Goal: Task Accomplishment & Management: Complete application form

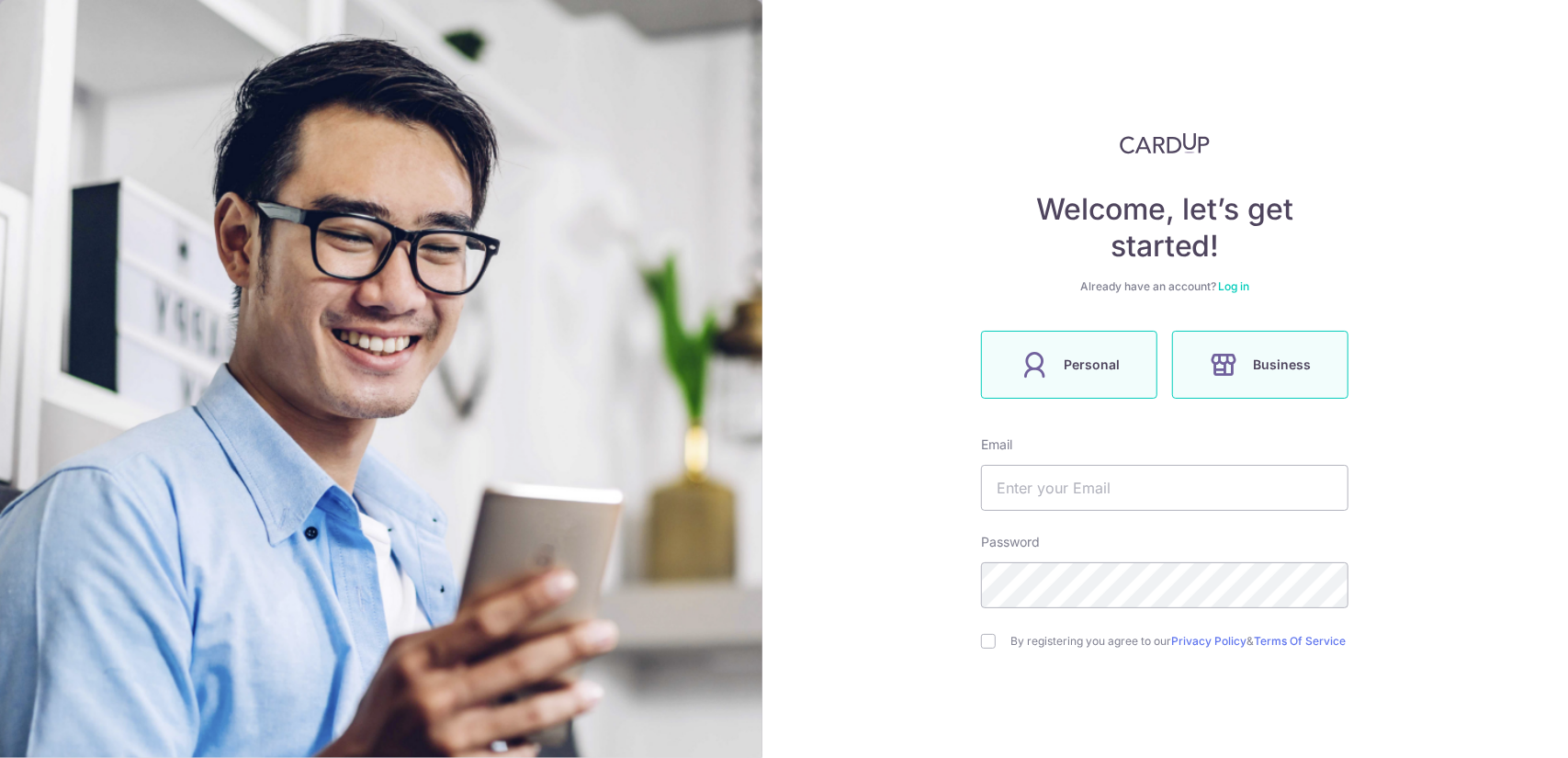
click at [1073, 388] on label "Personal" at bounding box center [1069, 364] width 176 height 68
click at [1268, 372] on span "Business" at bounding box center [1282, 365] width 58 height 22
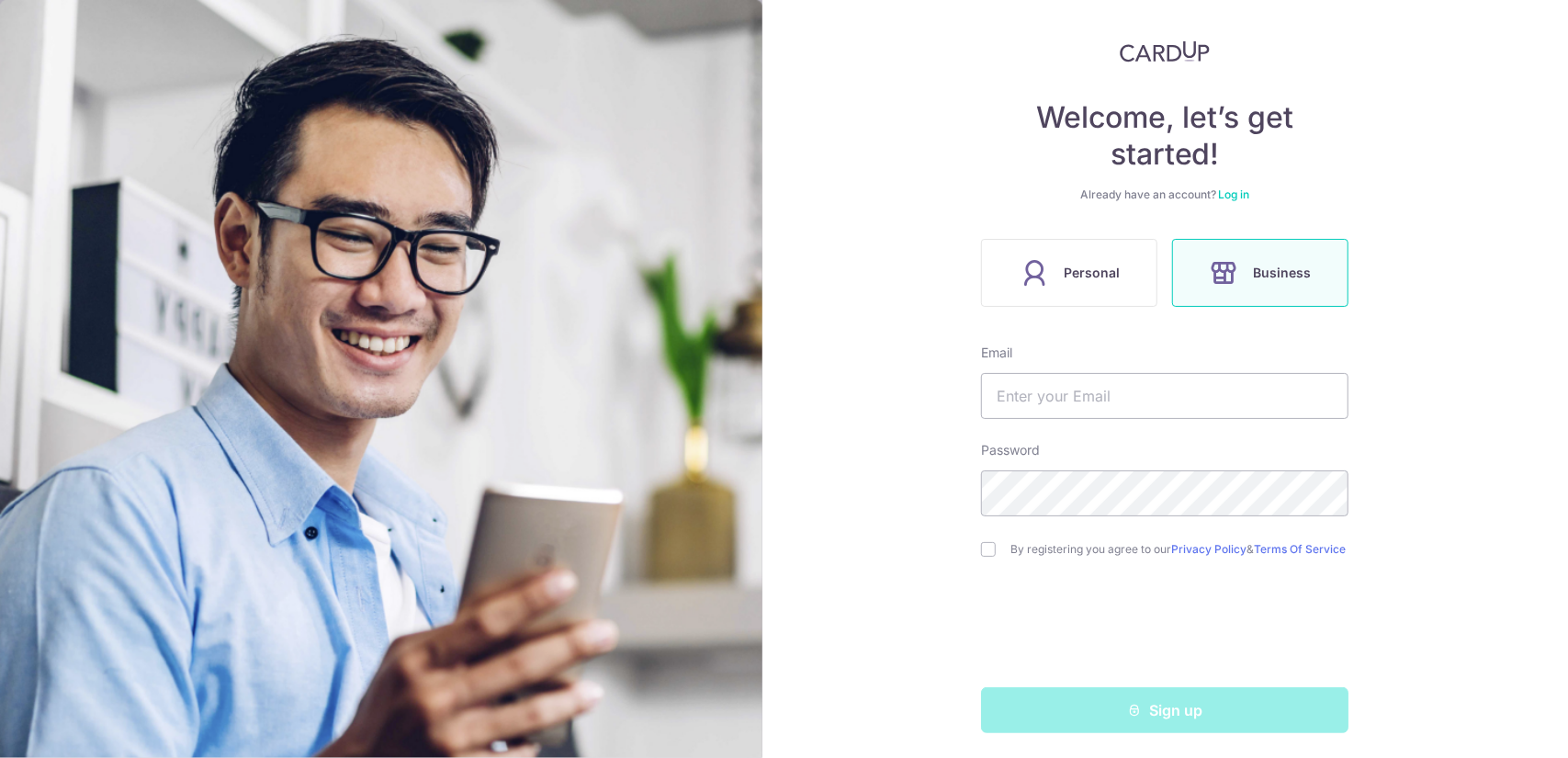
click at [1010, 420] on form "Email Password By registering you agree to our Privacy Policy & Terms Of Servic…" at bounding box center [1165, 538] width 367 height 389
click at [1005, 401] on input "text" at bounding box center [1165, 395] width 367 height 46
type input "wanjing.axfa@gmail.com"
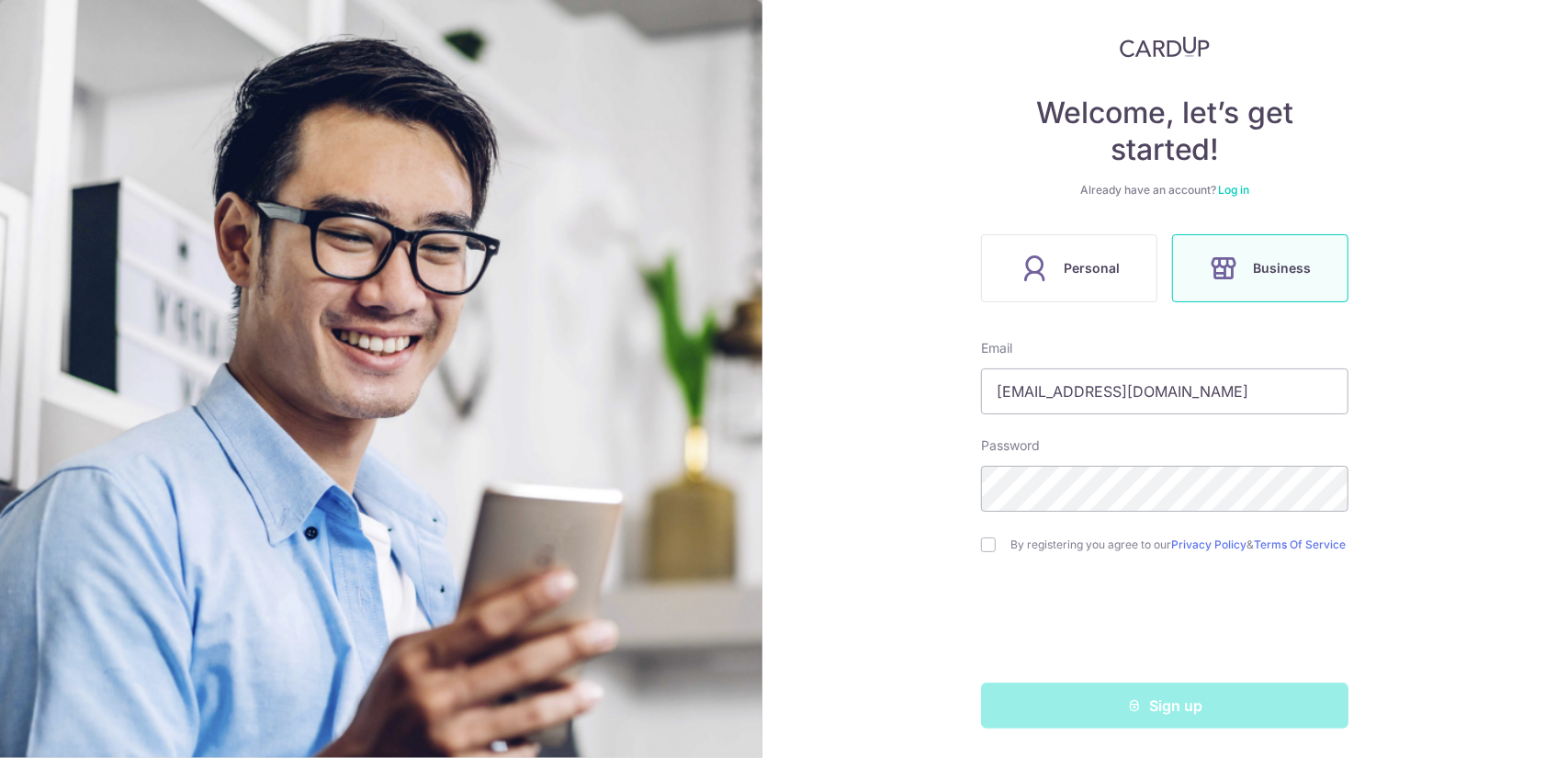
click at [1341, 580] on form "Email wanjing.axfa@gmail.com Password By registering you agree to our Privacy P…" at bounding box center [1165, 533] width 367 height 389
click at [1148, 241] on label "Personal" at bounding box center [1069, 268] width 176 height 68
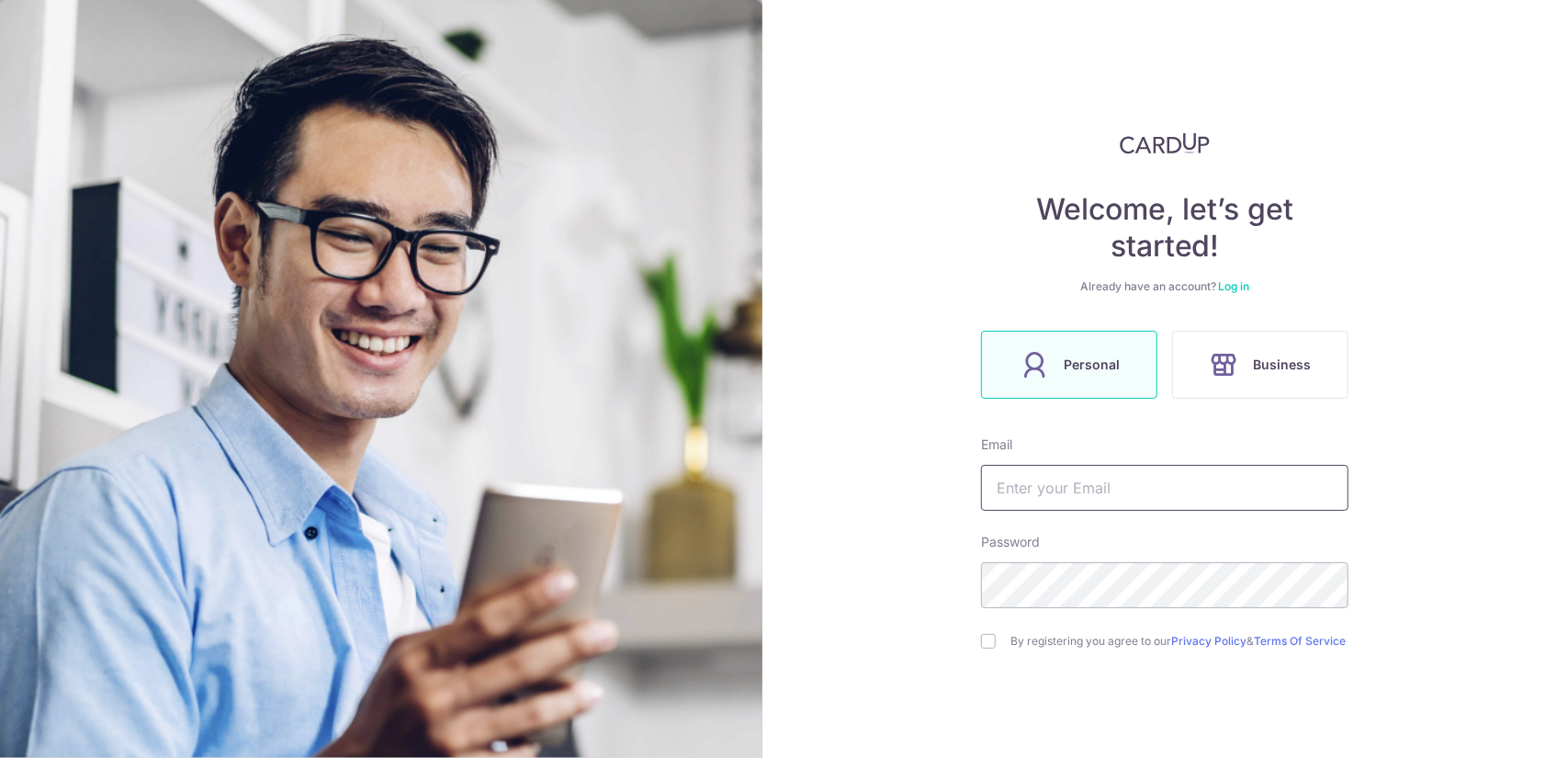
scroll to position [102, 0]
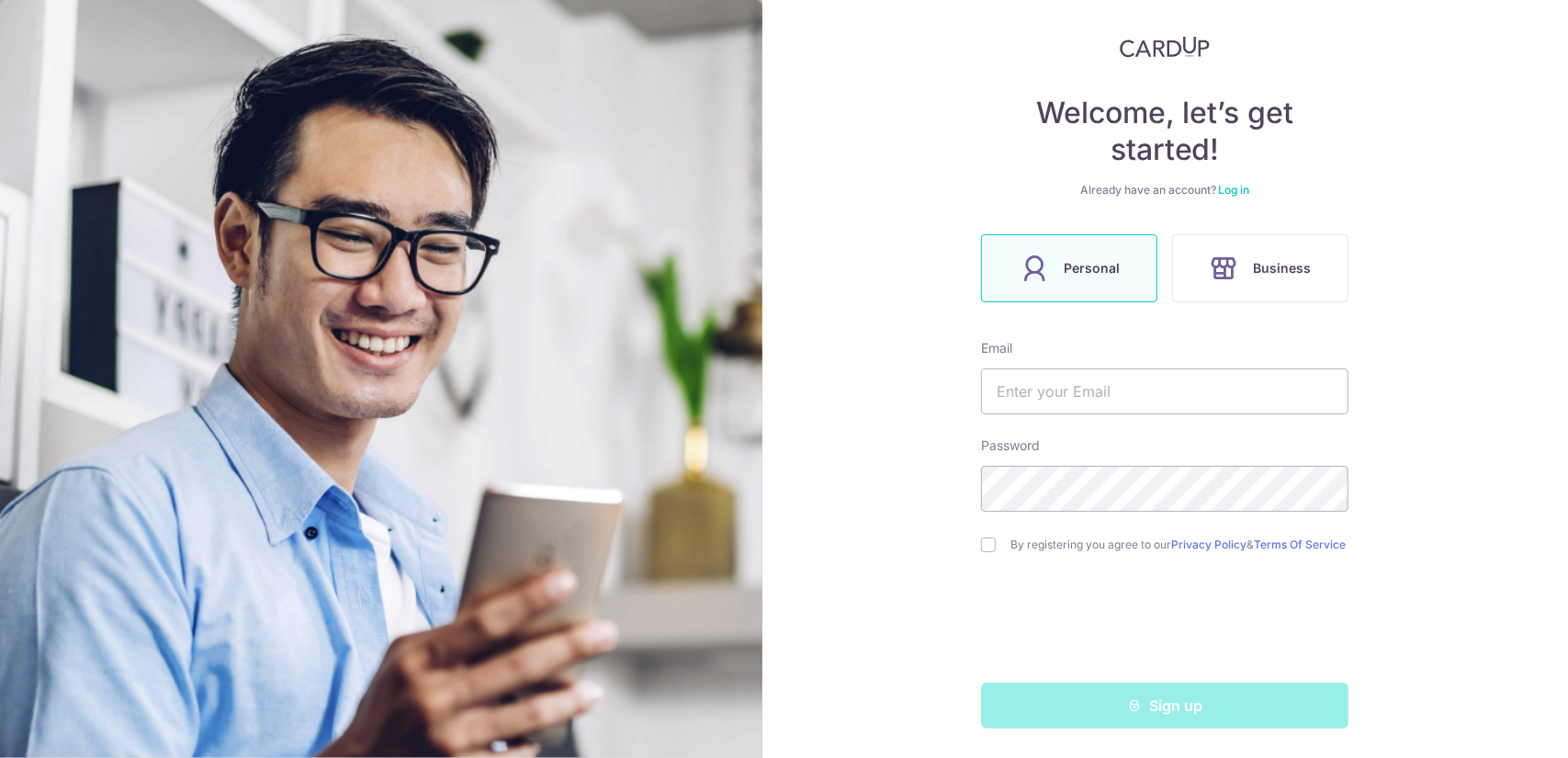
click at [1275, 210] on div "Welcome, let’s get started! Already have an account? Log in Personal Business E…" at bounding box center [1165, 382] width 367 height 692
click at [1265, 257] on span "Business" at bounding box center [1282, 269] width 58 height 22
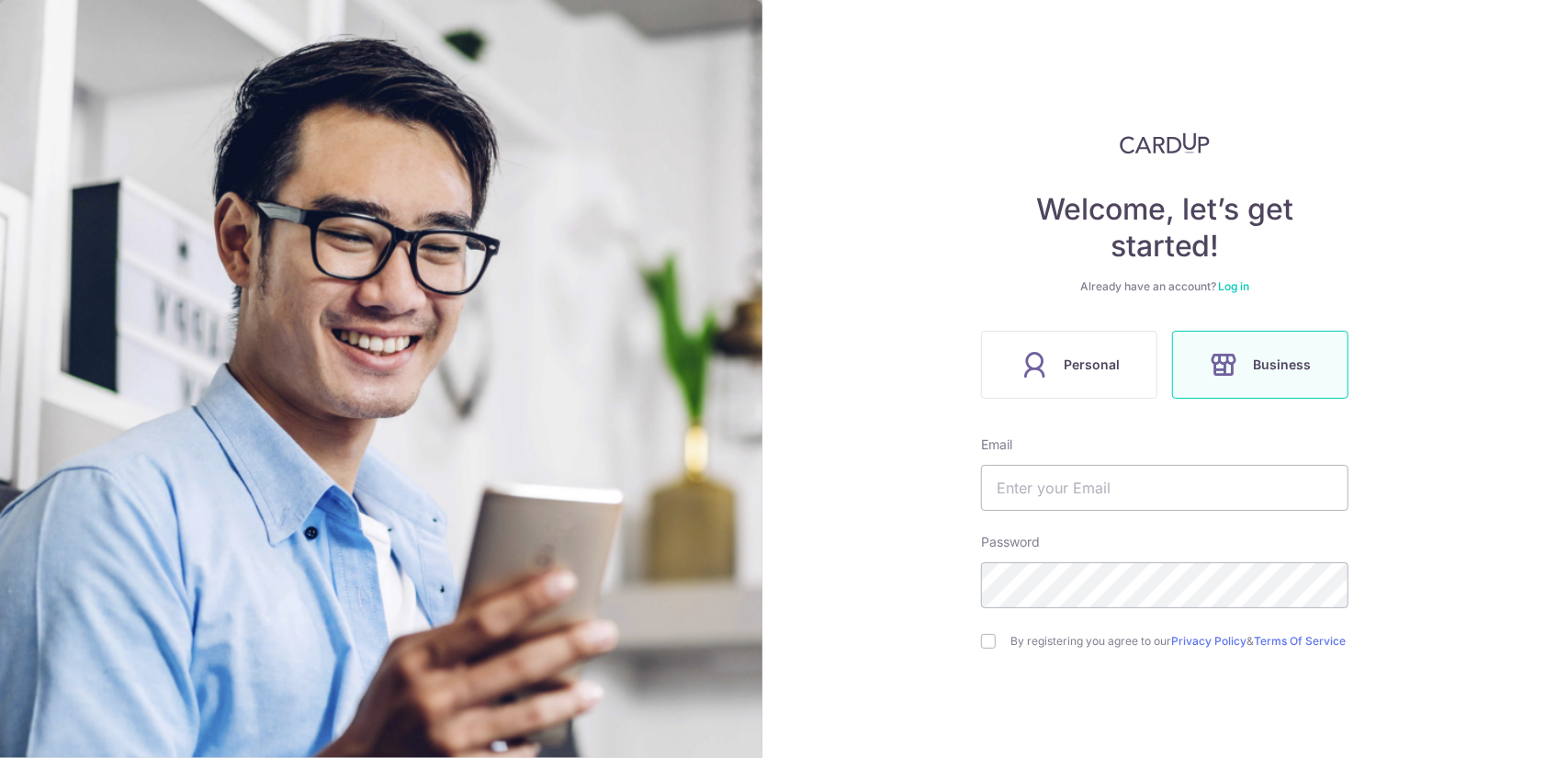
scroll to position [102, 0]
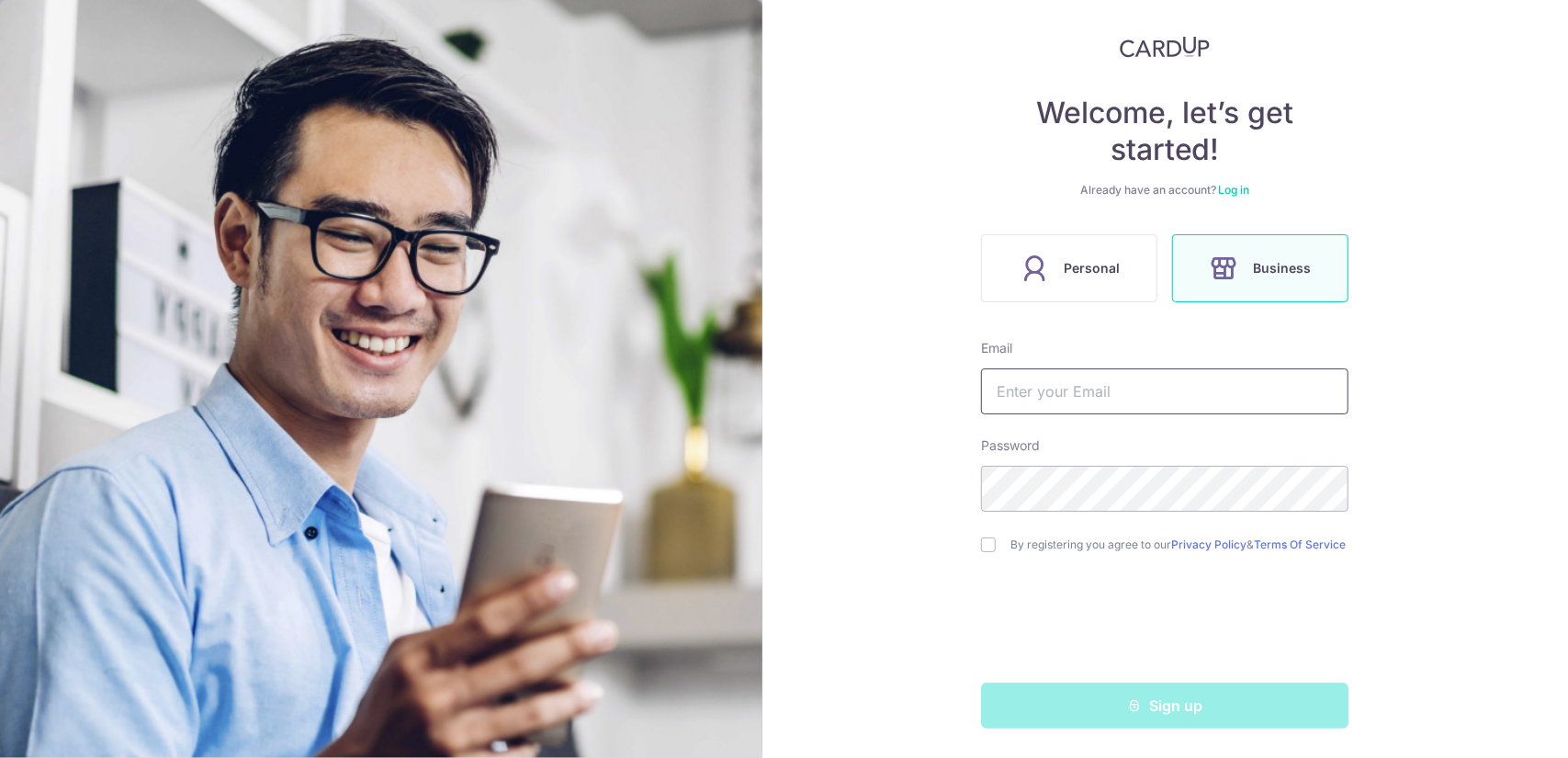
click at [1193, 376] on input "text" at bounding box center [1165, 390] width 367 height 46
type input "wanjing.axfa@gmail.com"
click at [981, 547] on input "checkbox" at bounding box center [989, 545] width 15 height 15
click at [981, 546] on input "checkbox" at bounding box center [989, 545] width 15 height 15
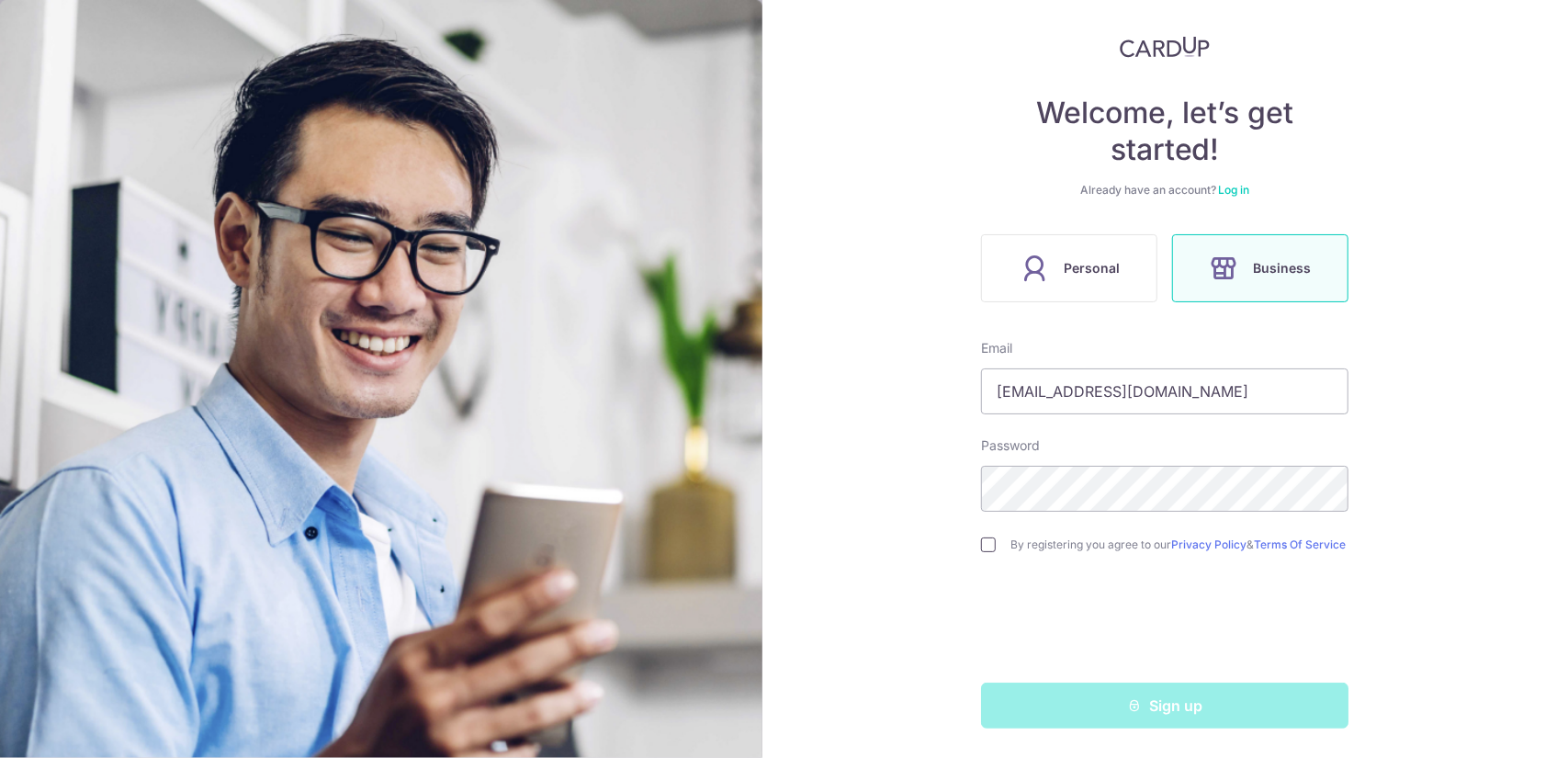
checkbox input "true"
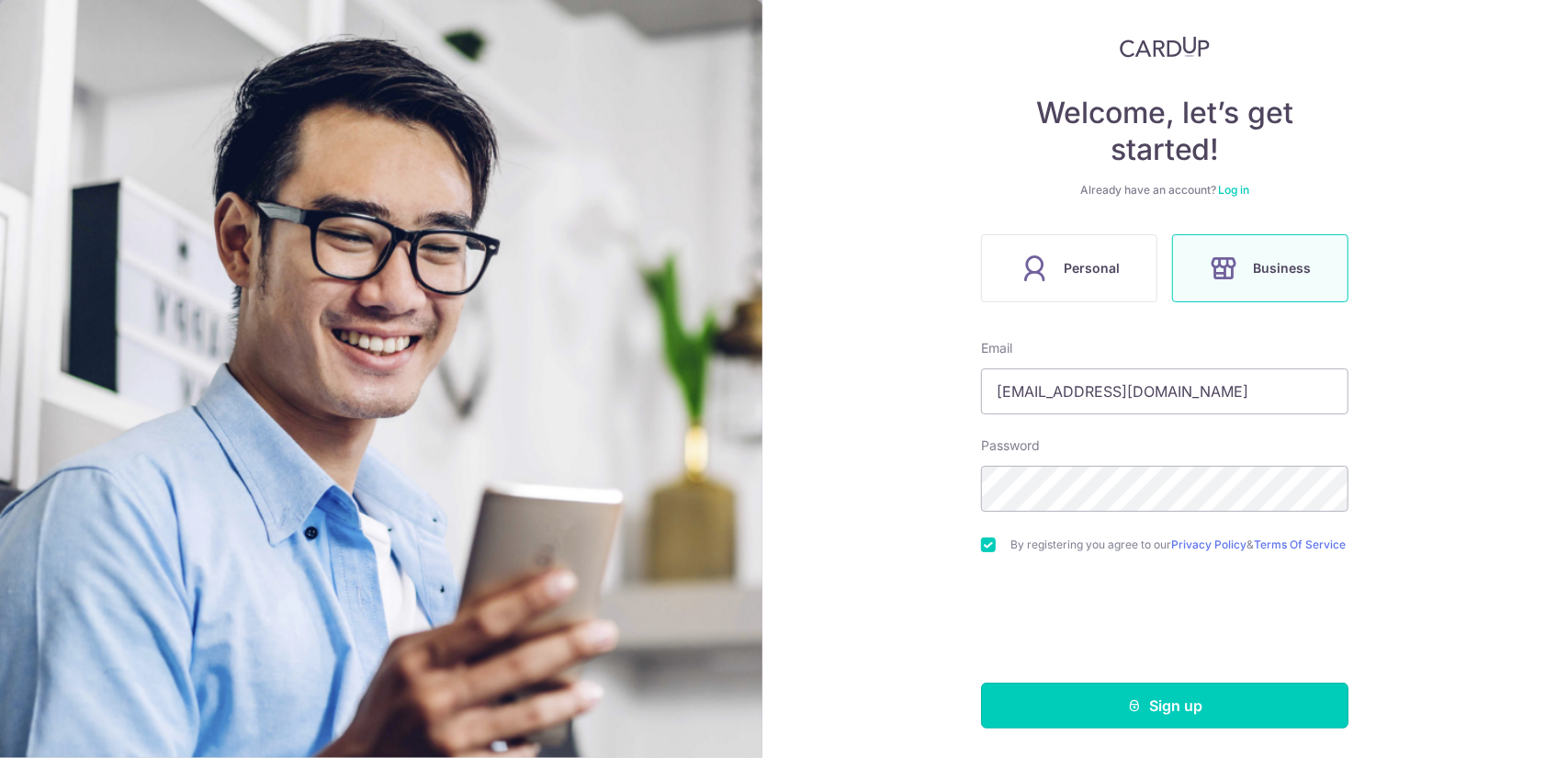
click at [1212, 694] on button "Sign up" at bounding box center [1165, 705] width 367 height 46
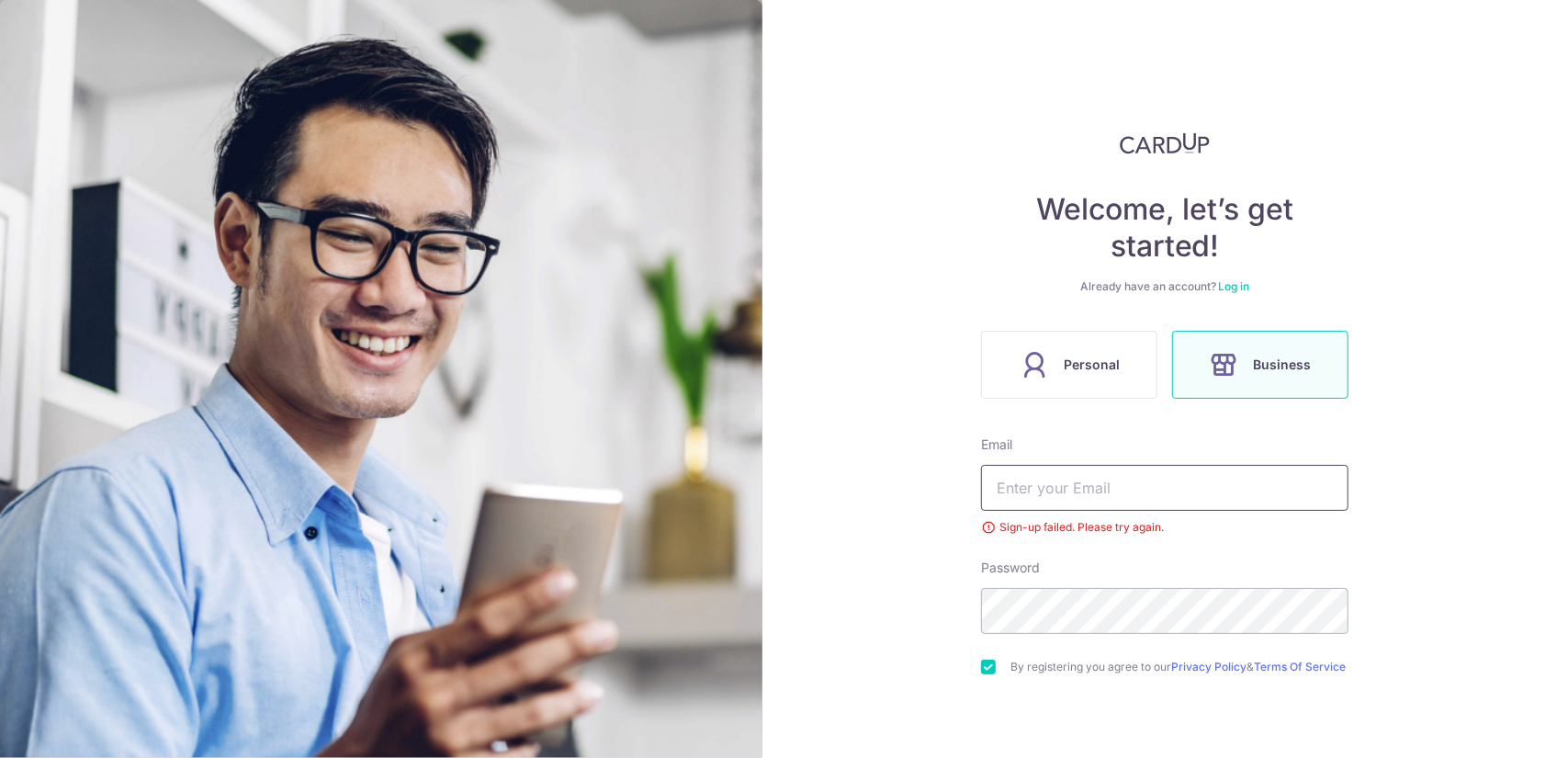
scroll to position [127, 0]
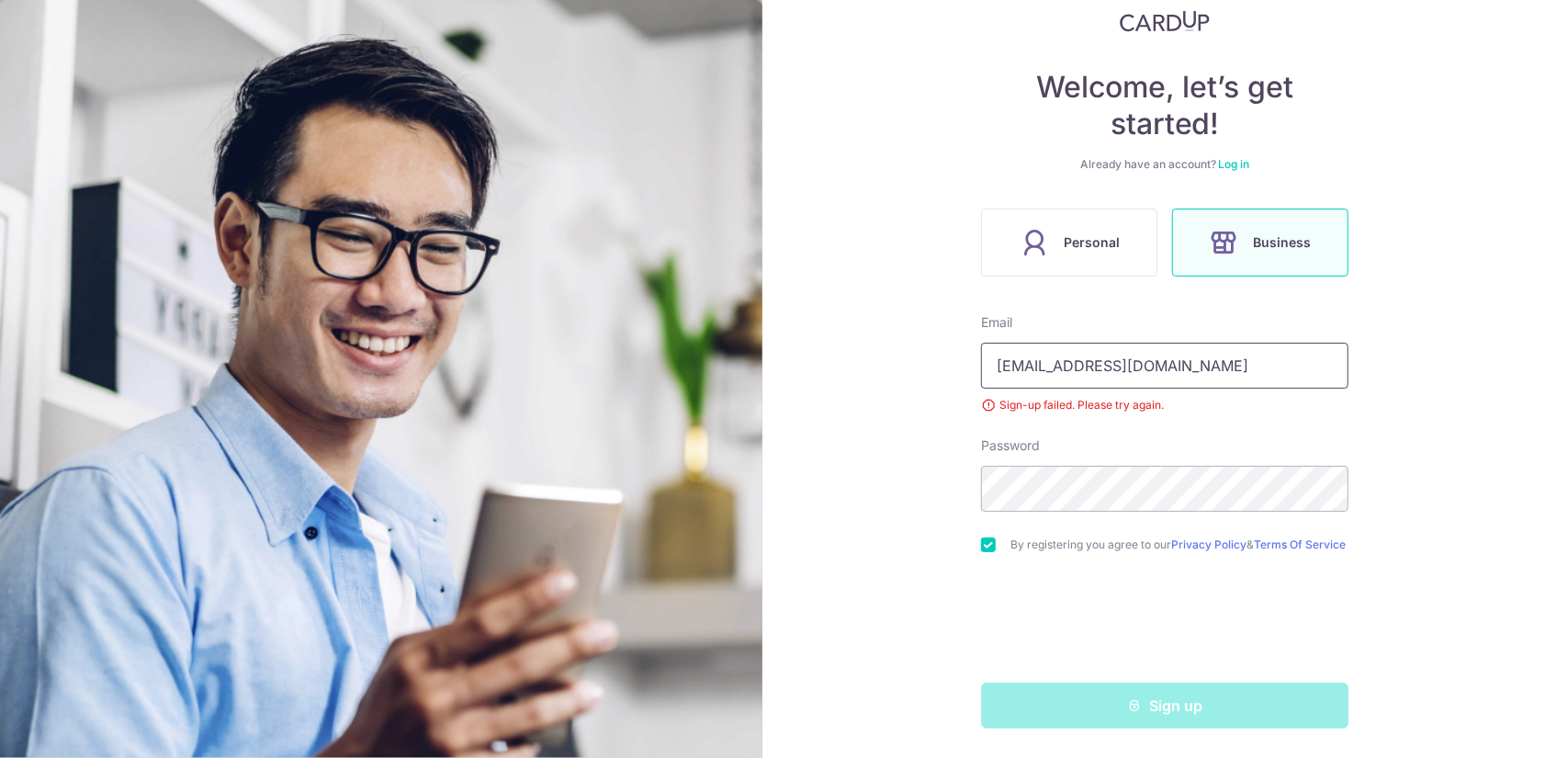
drag, startPoint x: 1149, startPoint y: 359, endPoint x: 834, endPoint y: 366, distance: 315.1
click at [836, 368] on div "Welcome, let’s get started! Already have an account? Log in Personal Business E…" at bounding box center [1165, 379] width 807 height 758
type input "[EMAIL_ADDRESS][DOMAIN_NAME]"
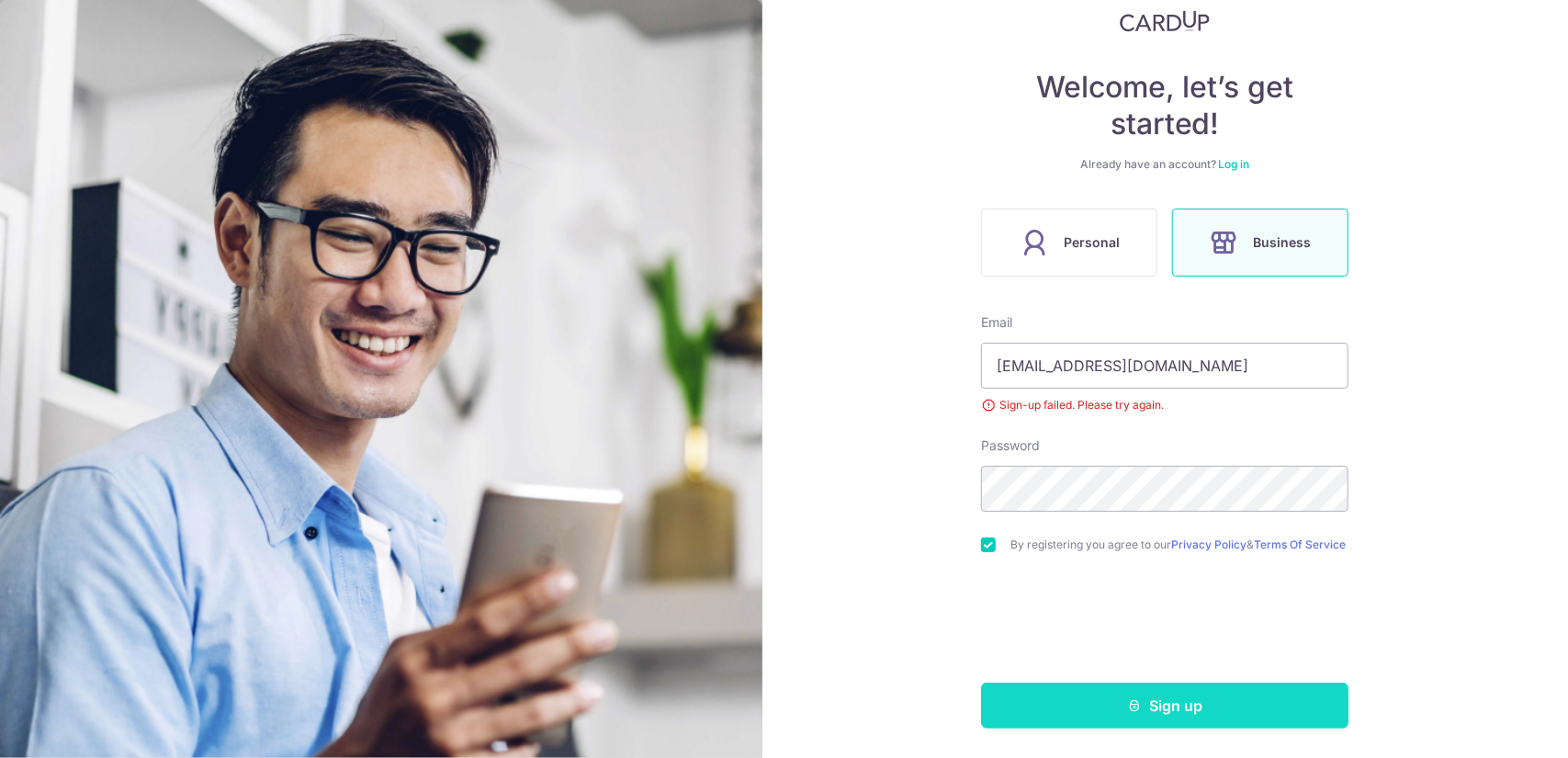
click at [1259, 706] on button "Sign up" at bounding box center [1165, 705] width 367 height 46
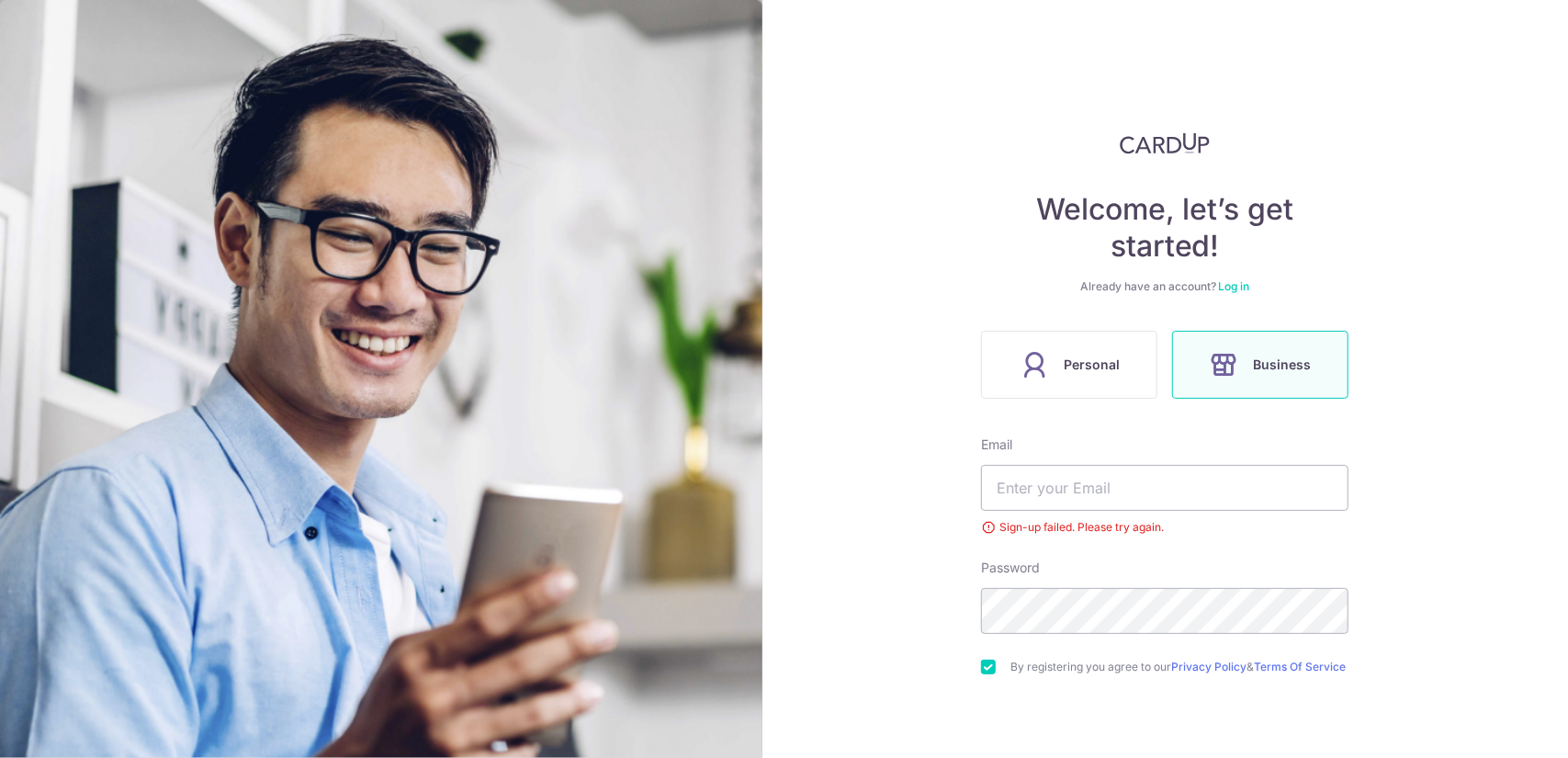
scroll to position [127, 0]
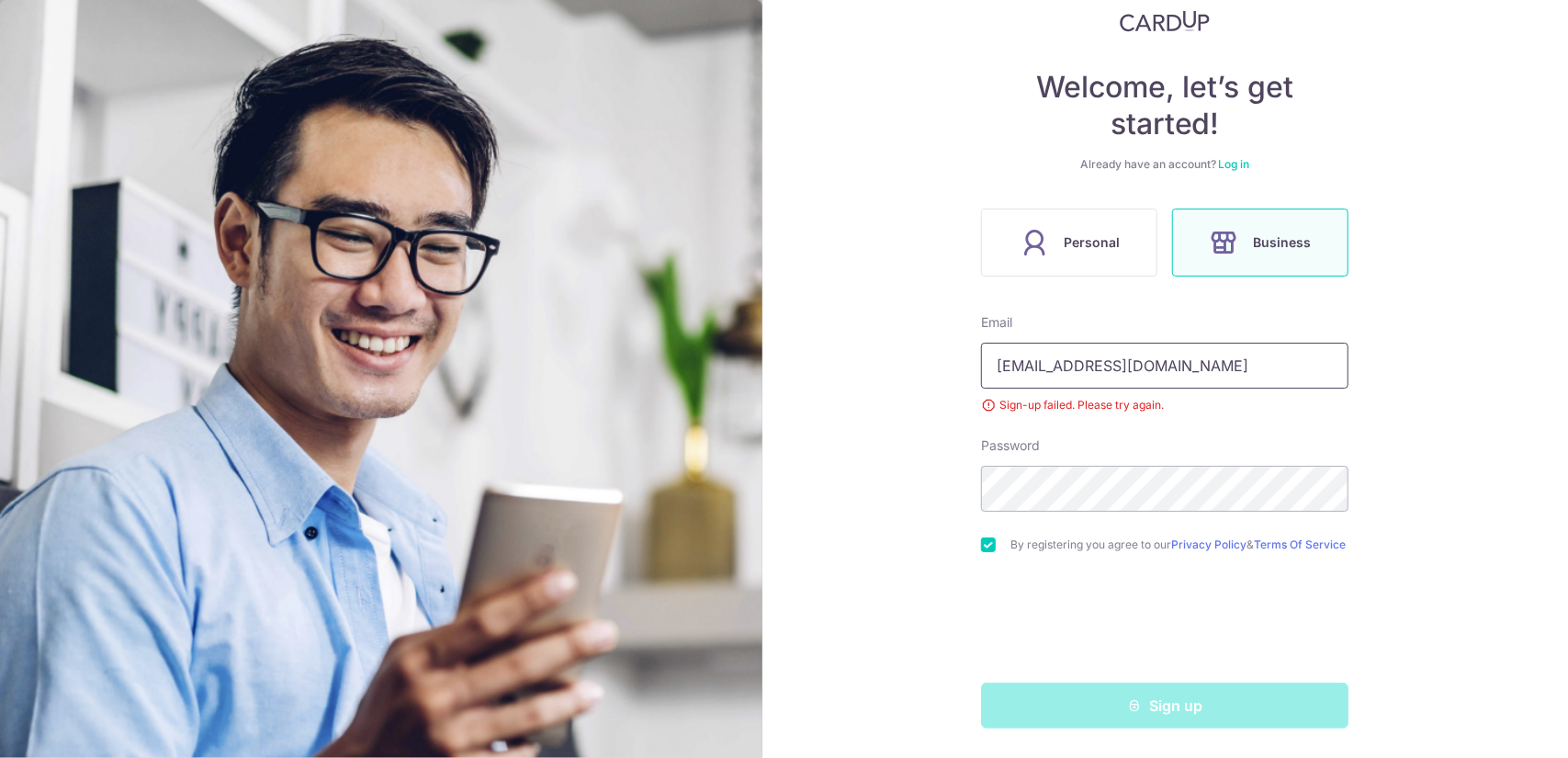
drag, startPoint x: 1132, startPoint y: 357, endPoint x: 963, endPoint y: 352, distance: 169.1
click at [963, 352] on div "Welcome, let’s get started! Already have an account? Log in Personal Business E…" at bounding box center [1165, 379] width 807 height 758
click at [1097, 361] on input "wam" at bounding box center [1165, 365] width 367 height 46
drag, startPoint x: 1097, startPoint y: 361, endPoint x: 932, endPoint y: 358, distance: 165.0
click at [952, 361] on div "Welcome, let’s get started! Already have an account? Log in Personal Business E…" at bounding box center [1165, 379] width 807 height 758
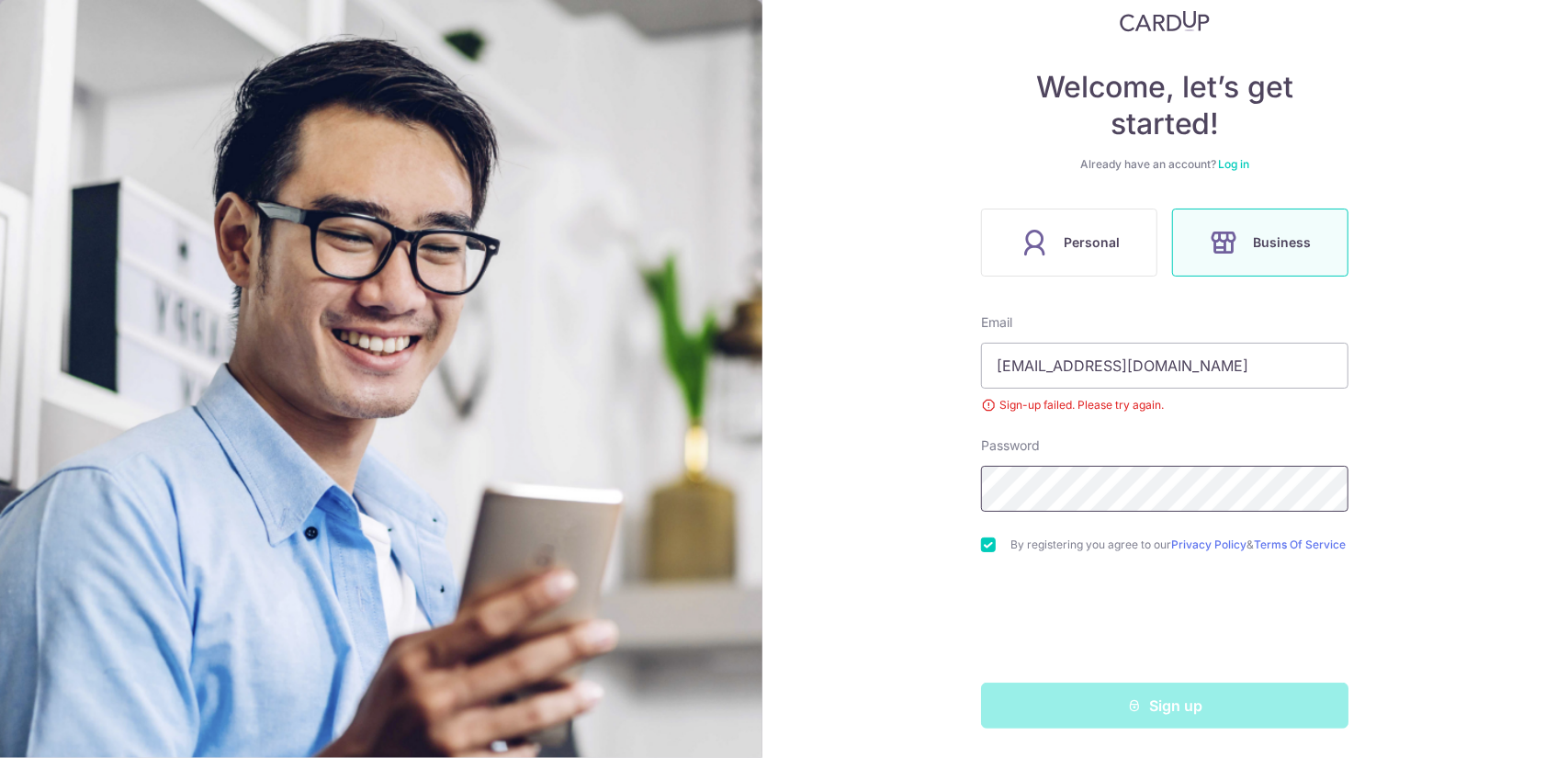
click at [844, 488] on div "Welcome, let’s get started! Already have an account? Log in Personal Business E…" at bounding box center [1165, 379] width 807 height 758
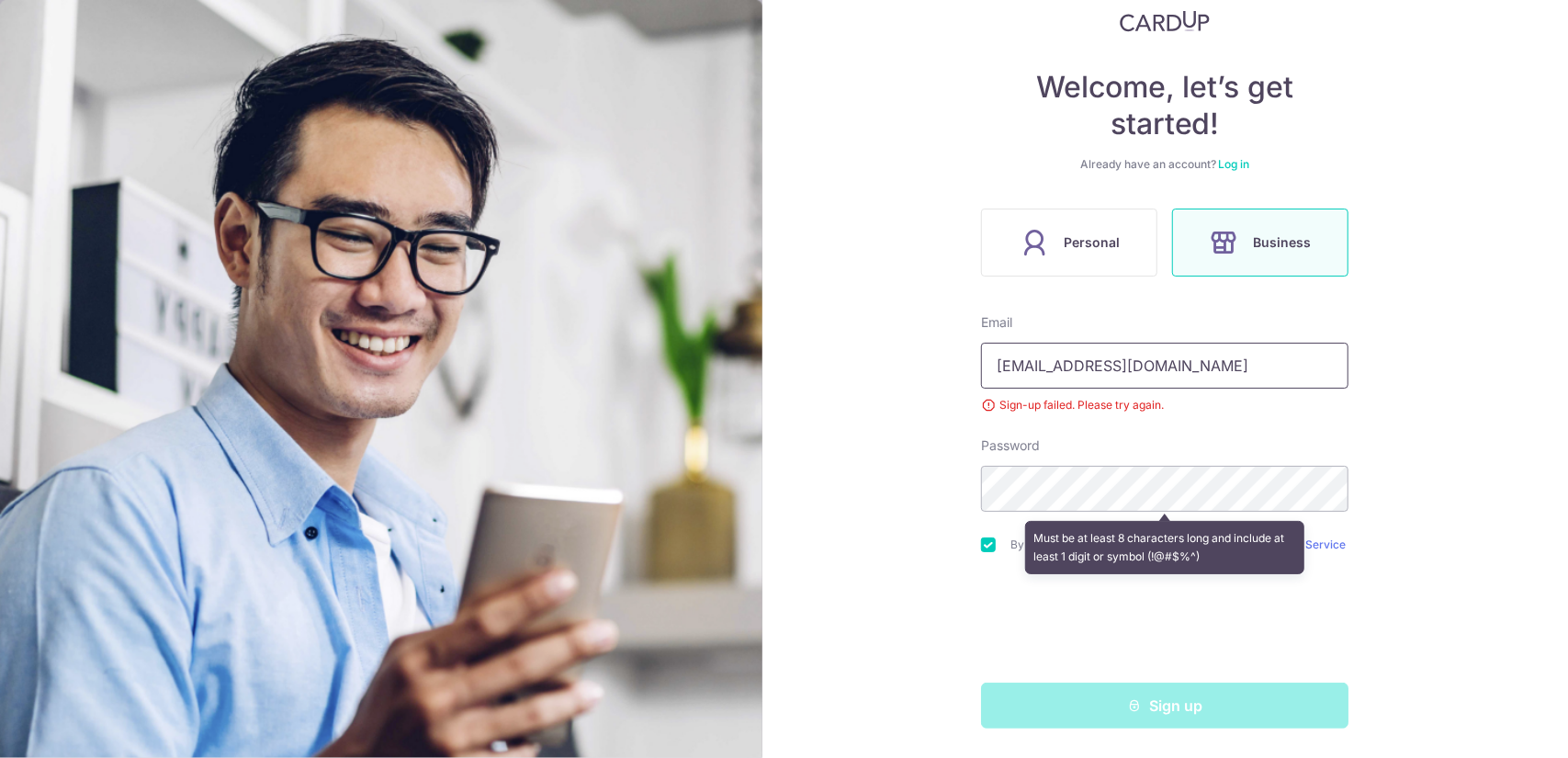
click at [1229, 343] on input "wanjing.axfa@gmail.com" at bounding box center [1165, 365] width 367 height 46
type input "wanjing.axfa@gmail.com"
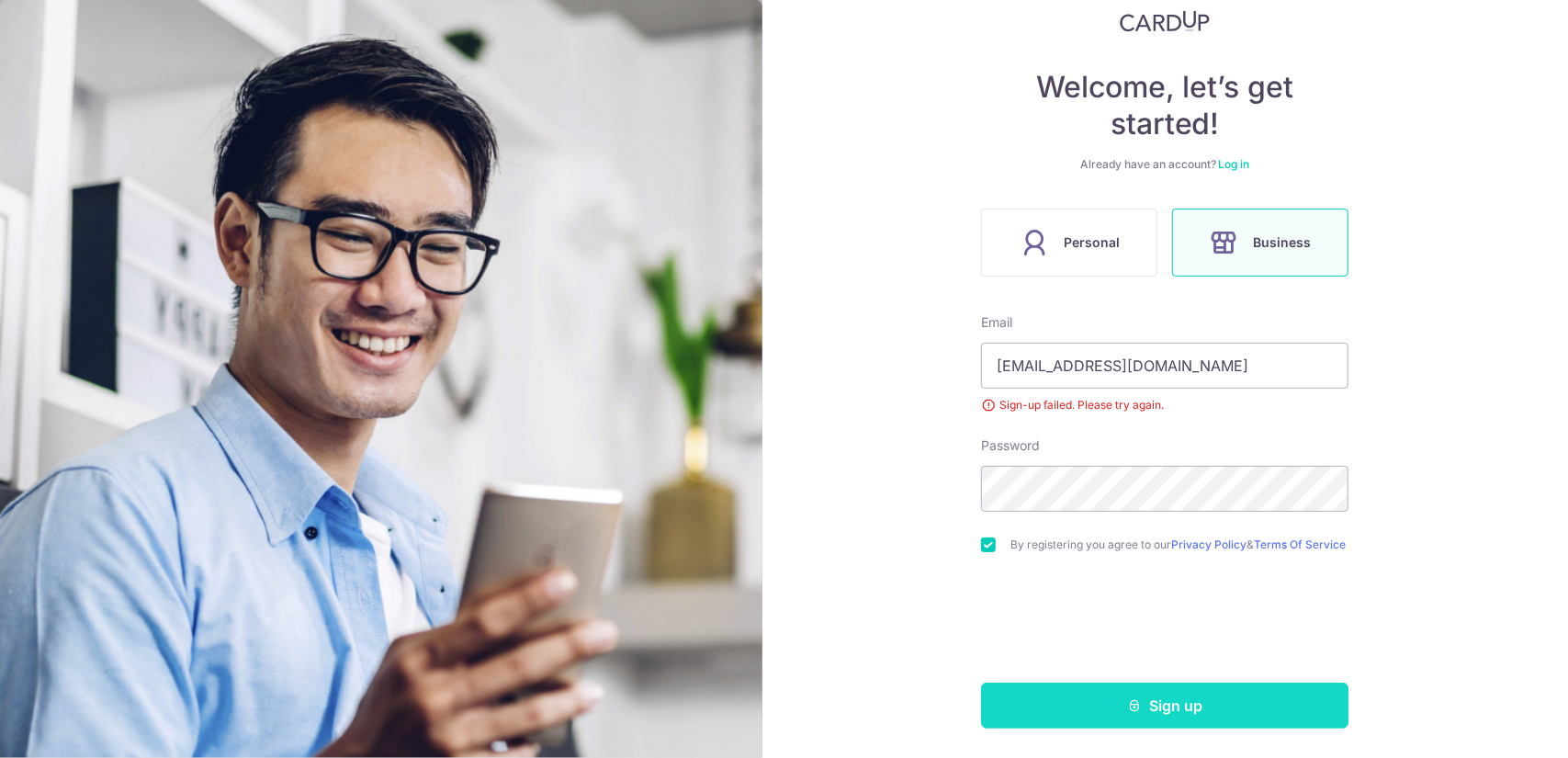
click at [1174, 717] on button "Sign up" at bounding box center [1165, 705] width 367 height 46
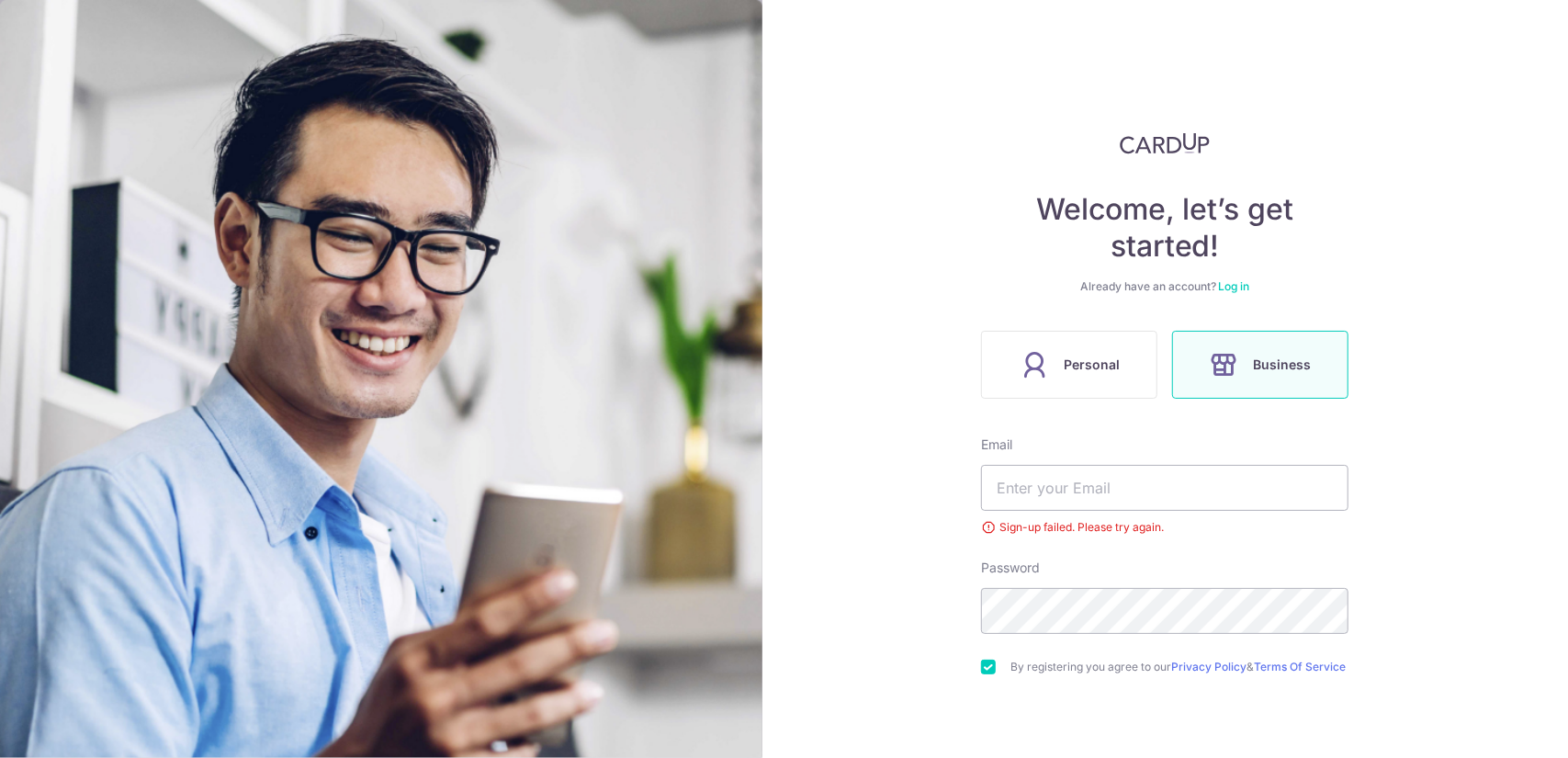
scroll to position [127, 0]
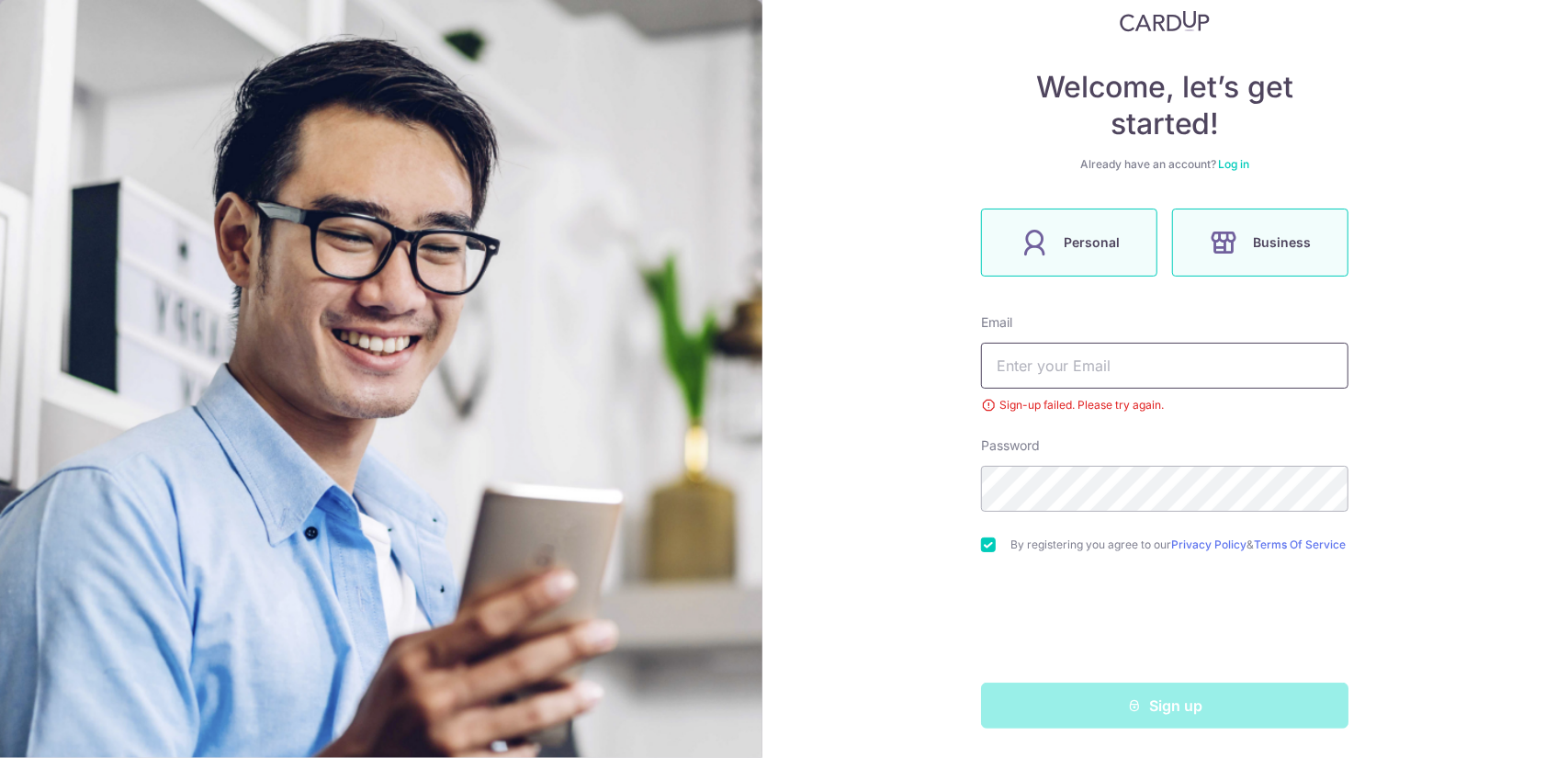
type input "kiwi7835@gmail.com"
click at [1045, 256] on label "Personal" at bounding box center [1069, 242] width 176 height 68
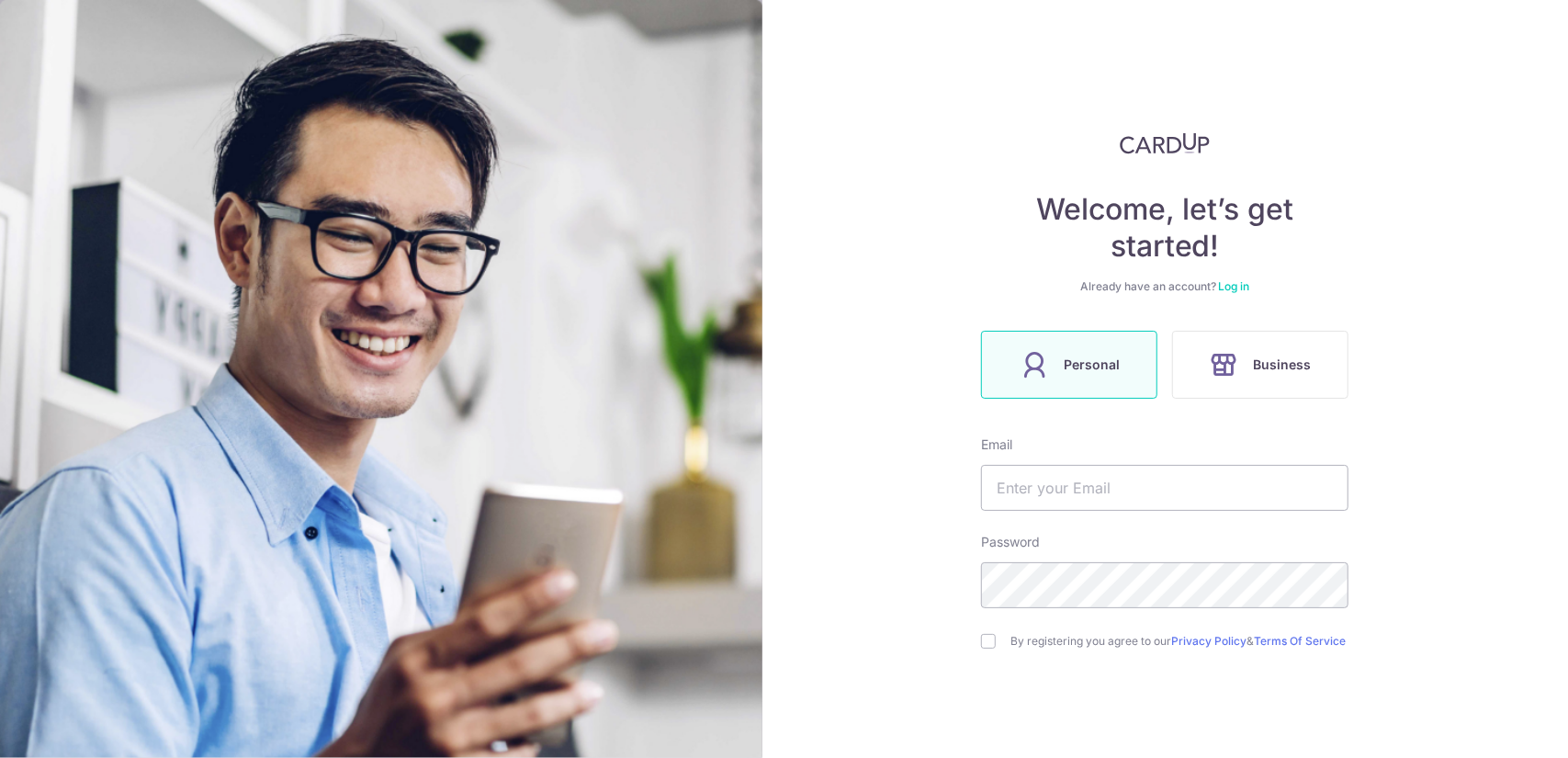
scroll to position [102, 0]
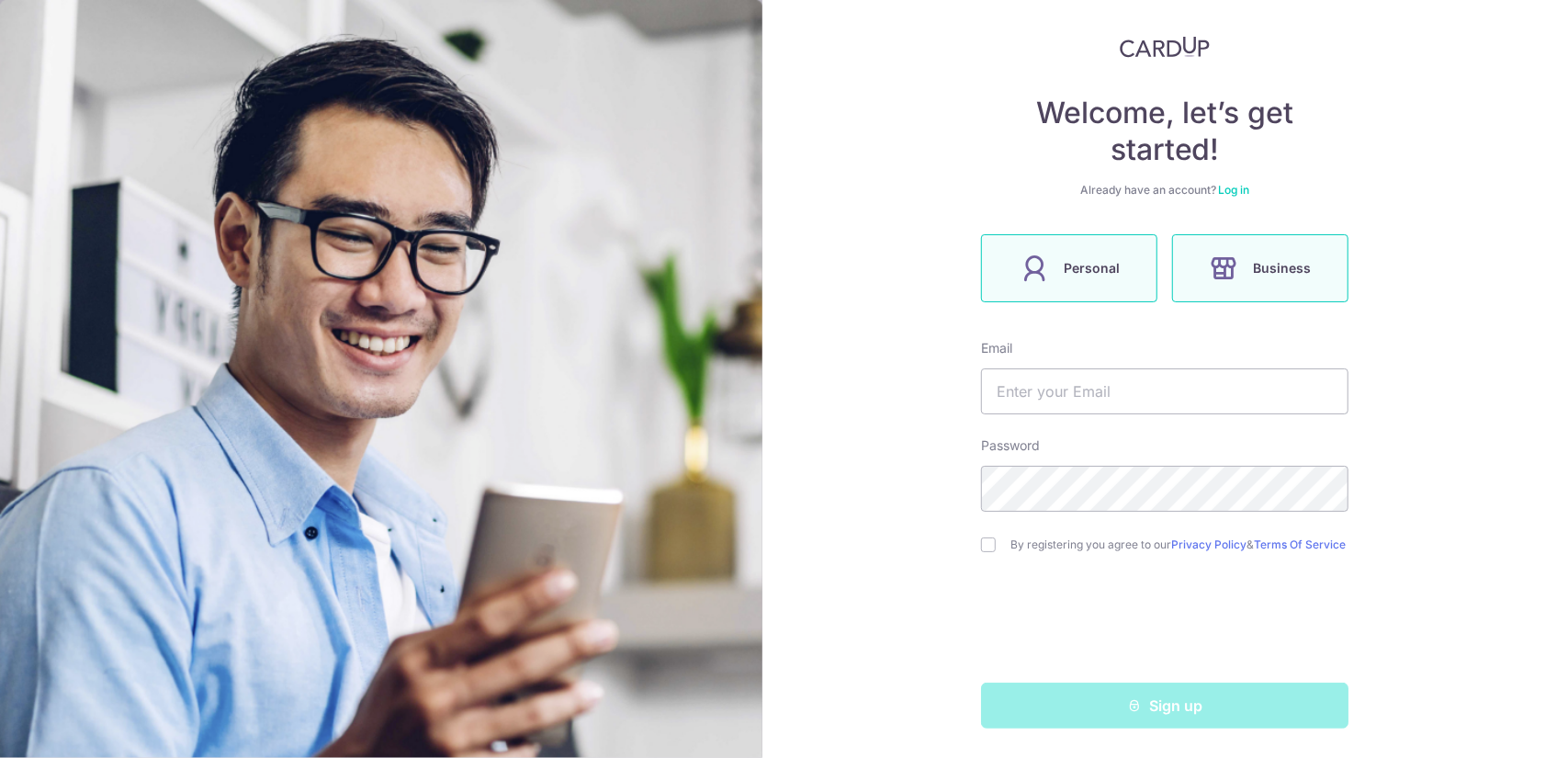
click at [1275, 257] on span "Business" at bounding box center [1282, 269] width 58 height 22
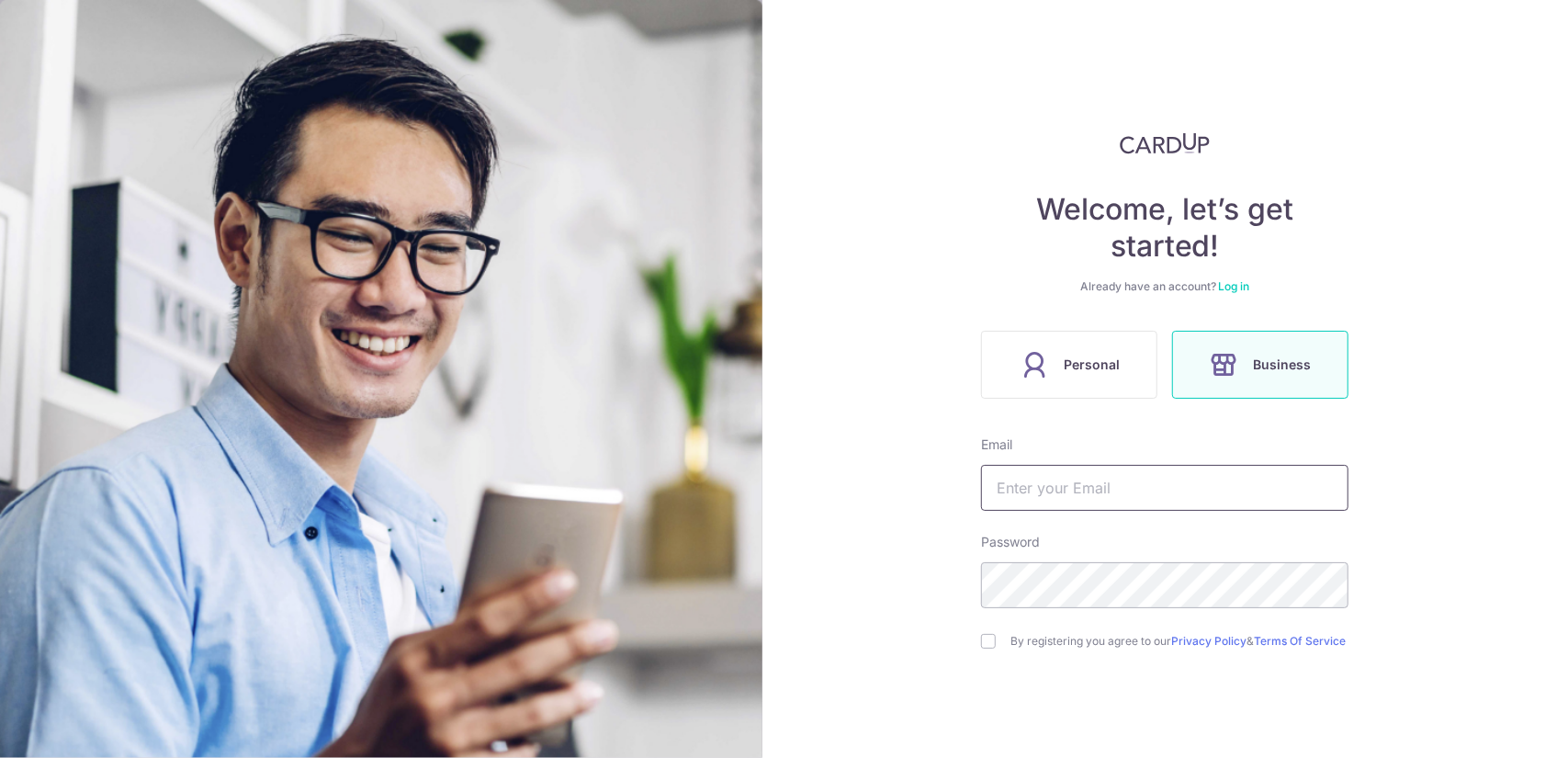
click at [1071, 484] on input "text" at bounding box center [1165, 488] width 367 height 46
type input "wanjing.axfa@gmail.com"
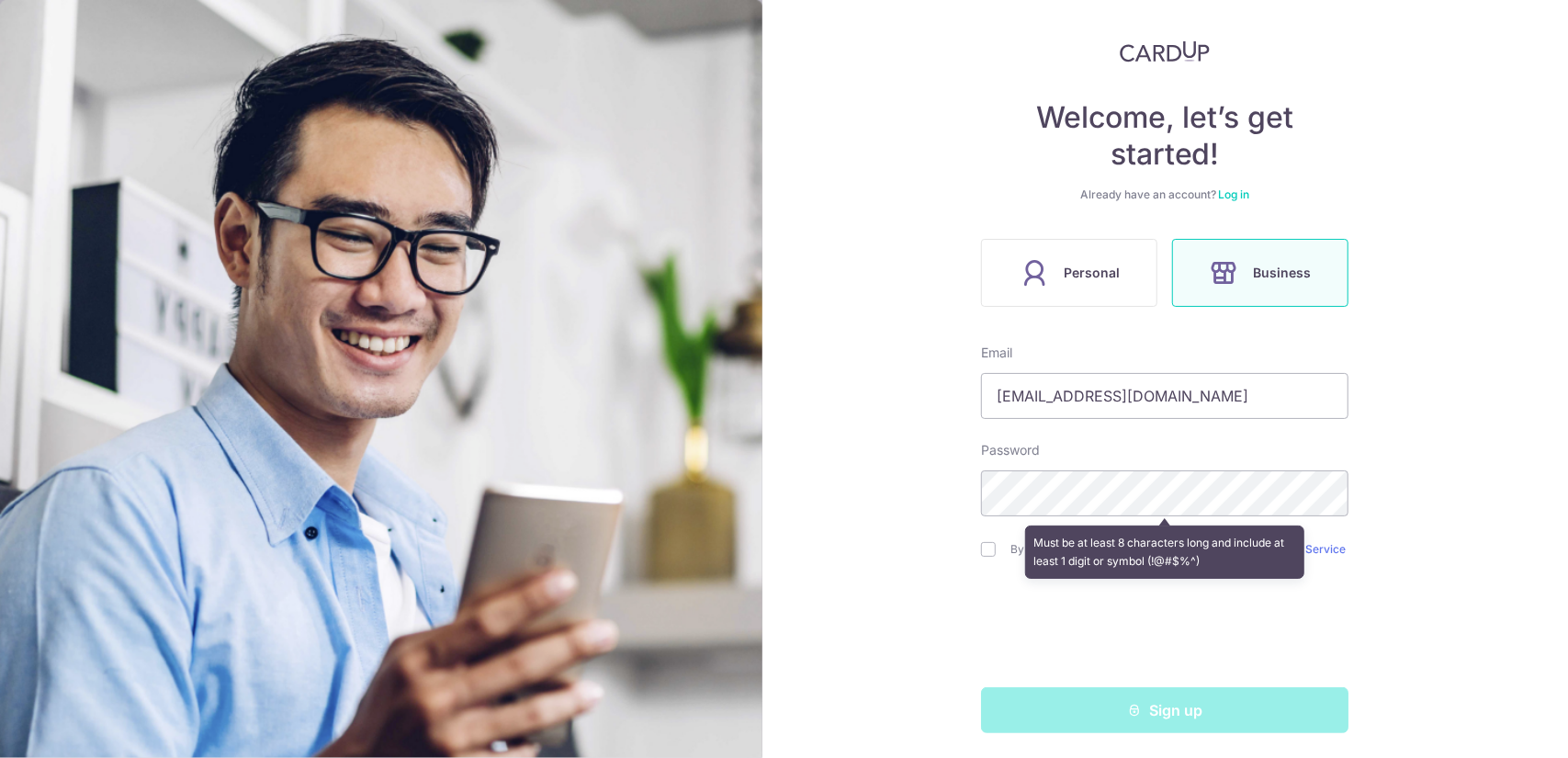
click at [1463, 497] on div "Welcome, let’s get started! Already have an account? Log in Personal Business E…" at bounding box center [1165, 379] width 807 height 758
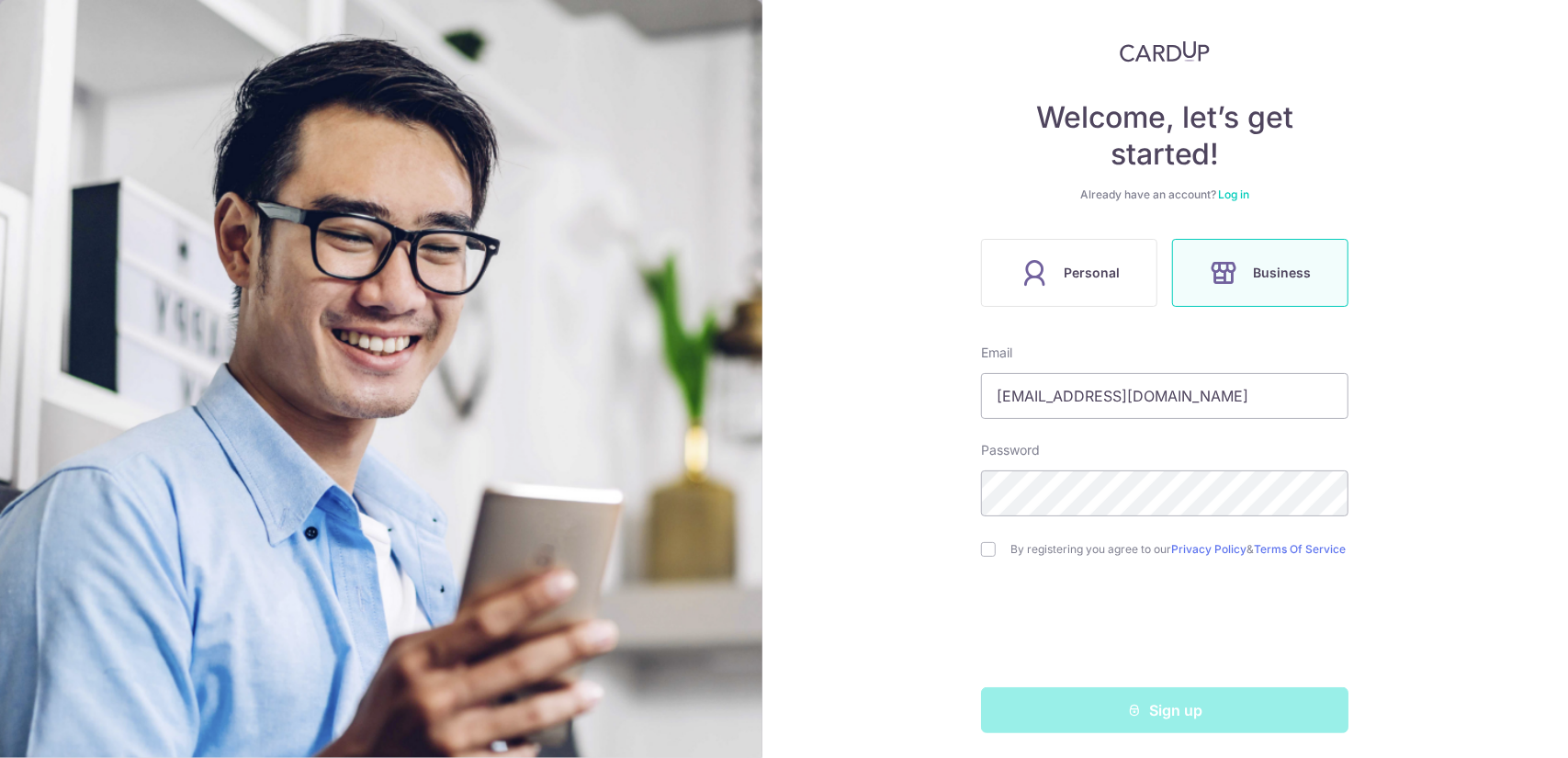
click at [975, 550] on div "Welcome, let’s get started! Already have an account? Log in Personal Business E…" at bounding box center [1165, 379] width 807 height 758
click at [984, 555] on input "checkbox" at bounding box center [989, 549] width 15 height 15
checkbox input "true"
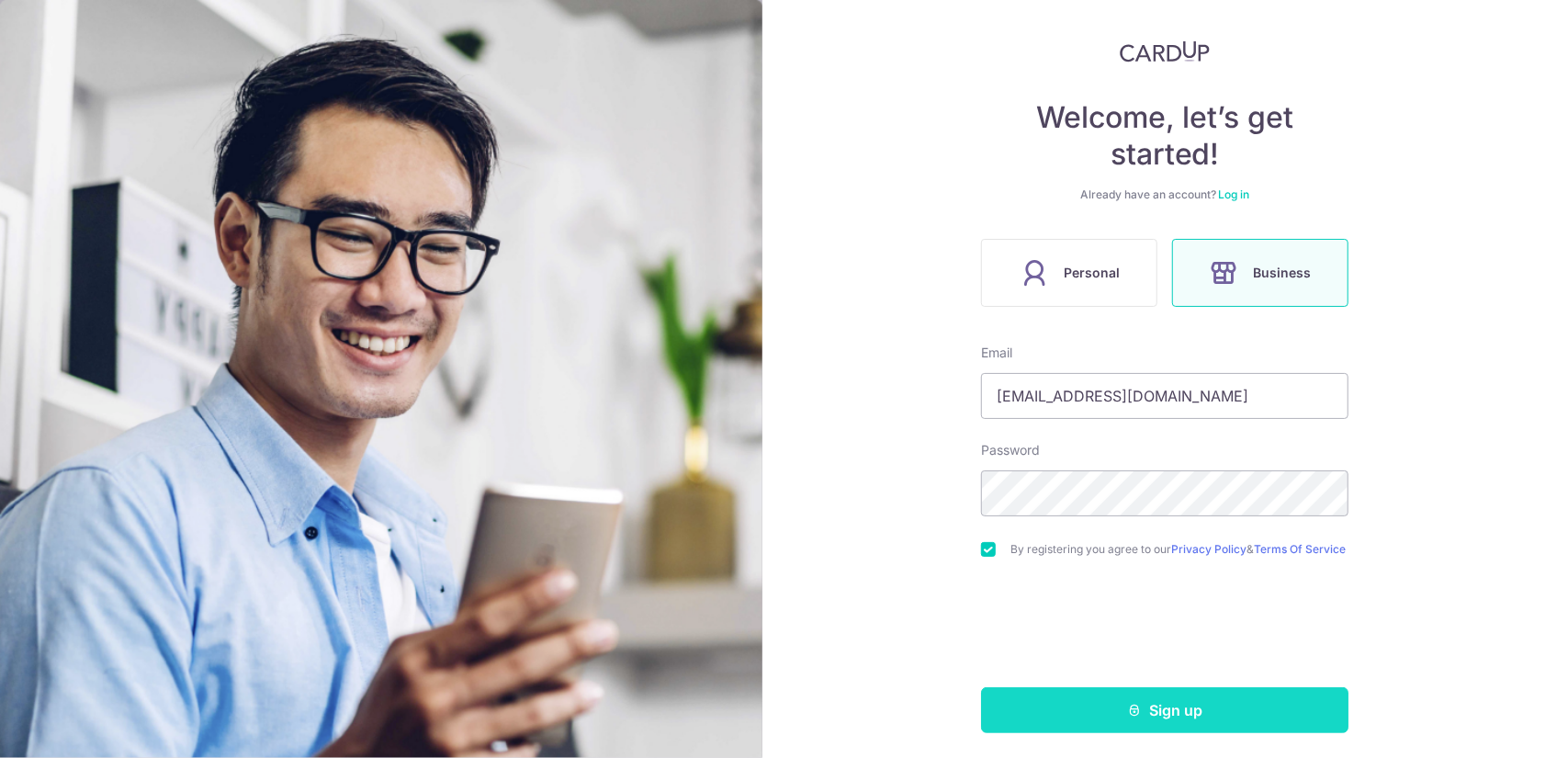
click at [1296, 719] on button "Sign up" at bounding box center [1165, 709] width 367 height 46
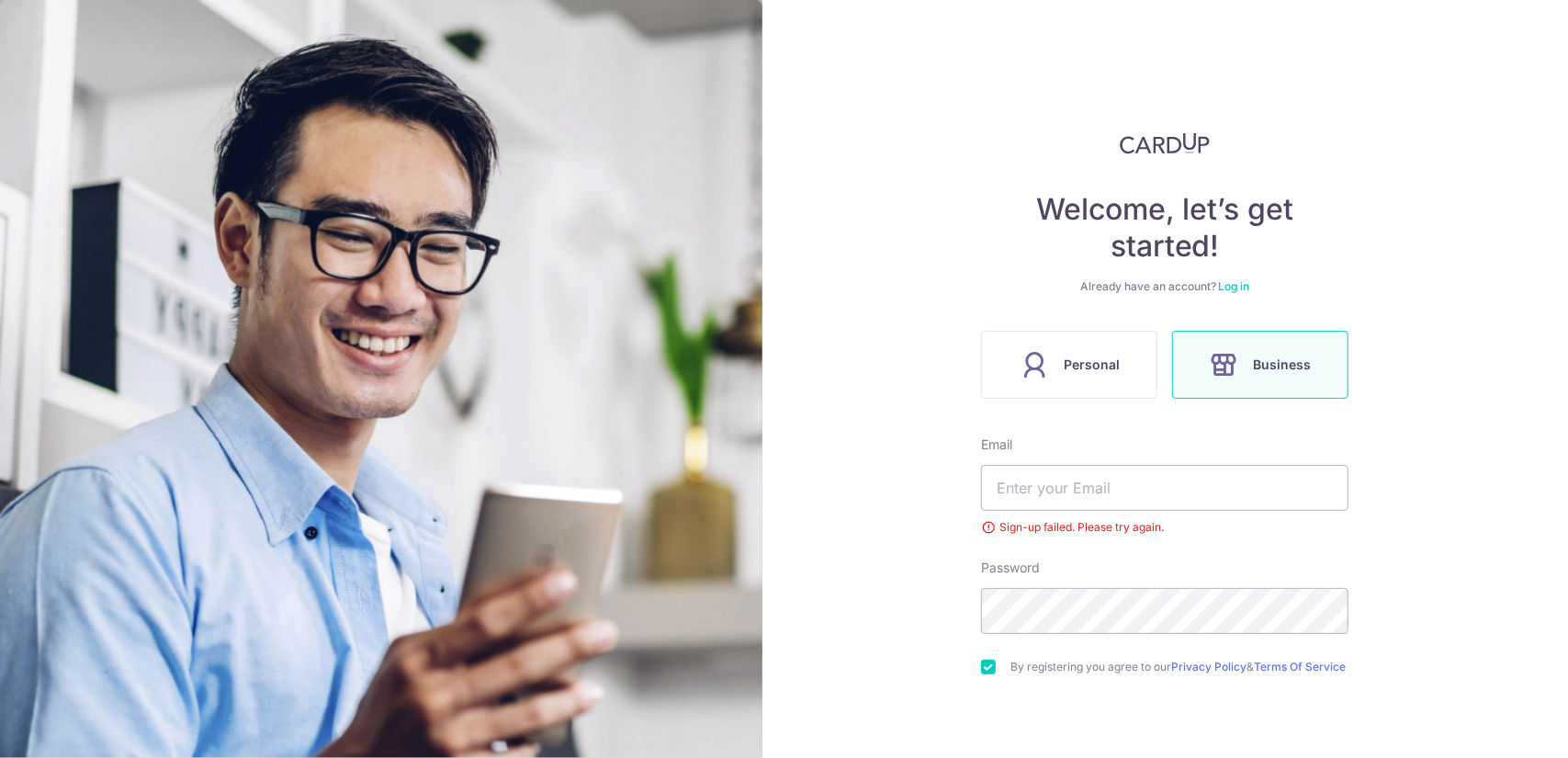
scroll to position [127, 0]
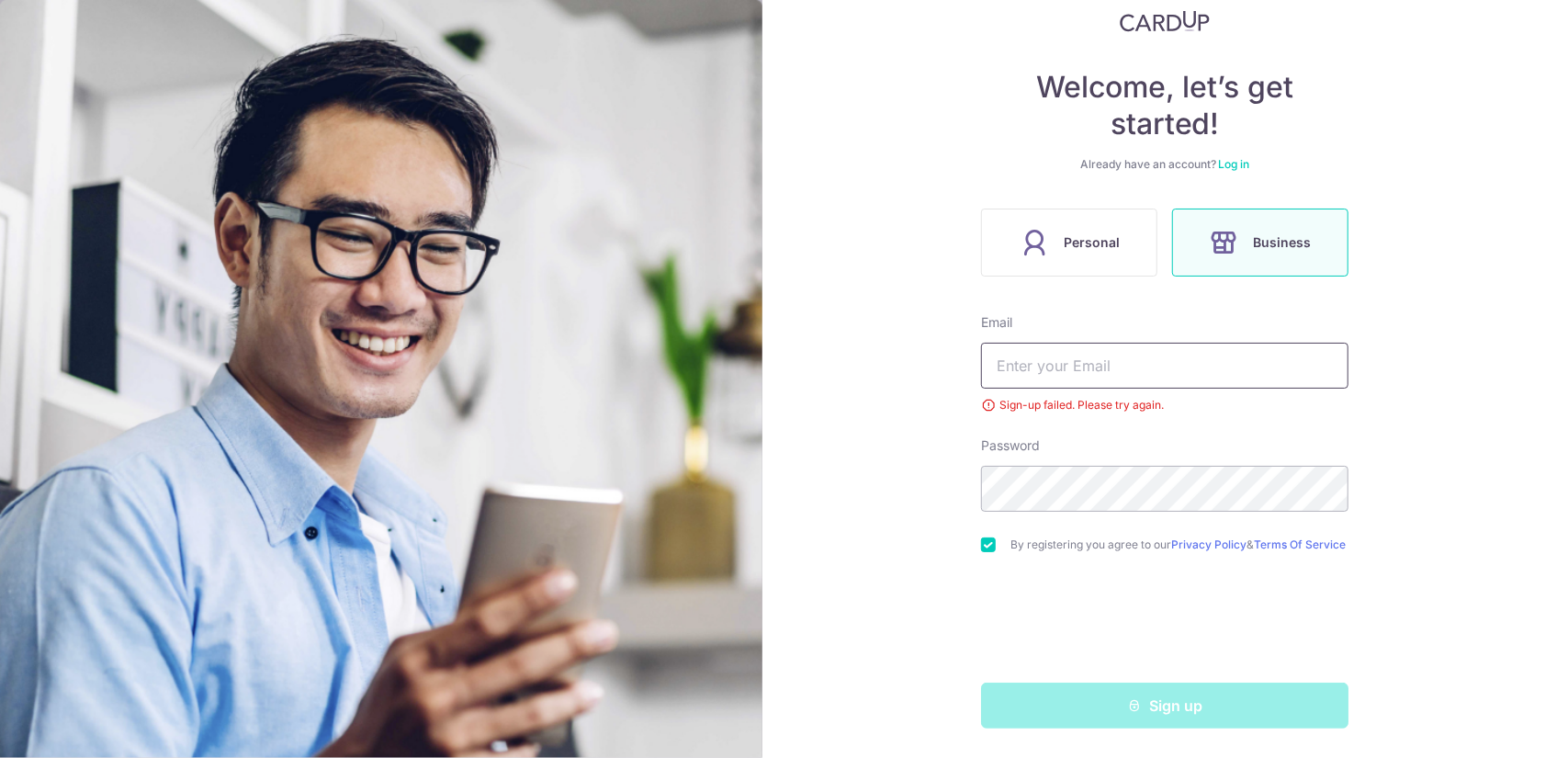
type input "[EMAIL_ADDRESS][DOMAIN_NAME]"
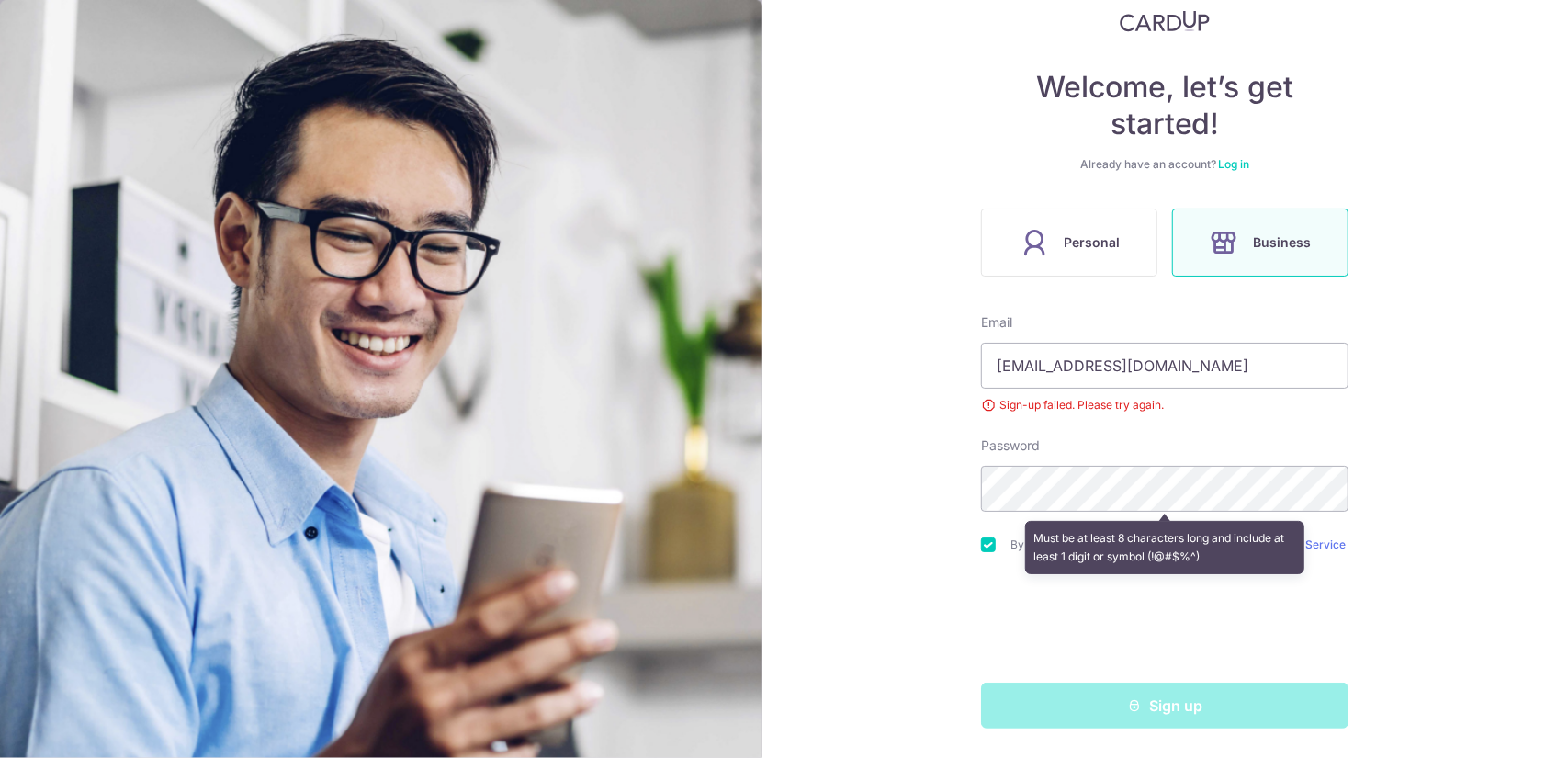
click at [1446, 449] on div "Welcome, let’s get started! Already have an account? Log in Personal Business E…" at bounding box center [1165, 379] width 807 height 758
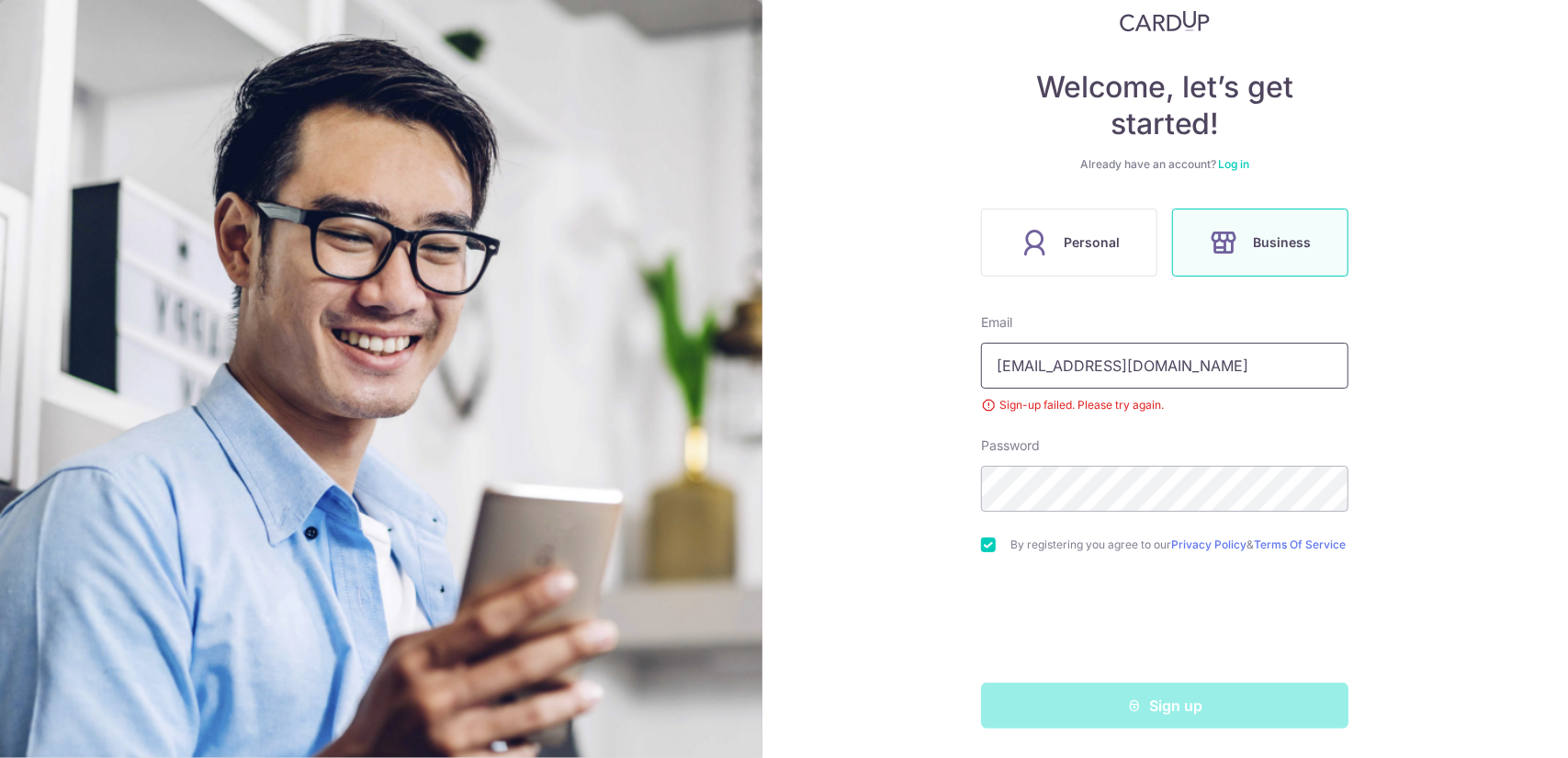
click at [1143, 359] on input "kiwi7835@gmail.com" at bounding box center [1165, 365] width 367 height 46
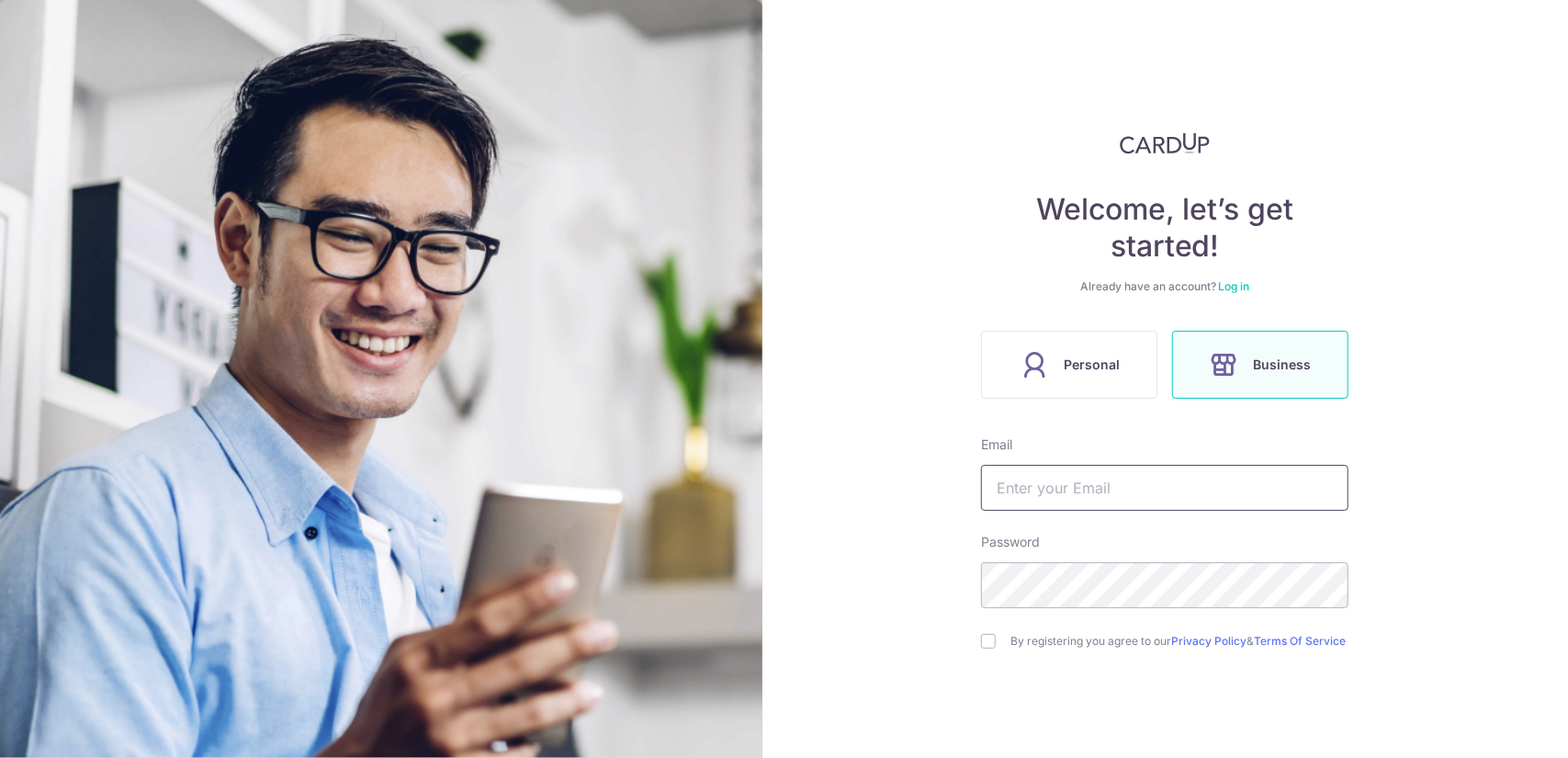
click at [1155, 489] on input "text" at bounding box center [1165, 488] width 367 height 46
type input "wanjing.axfa@gmail.com"
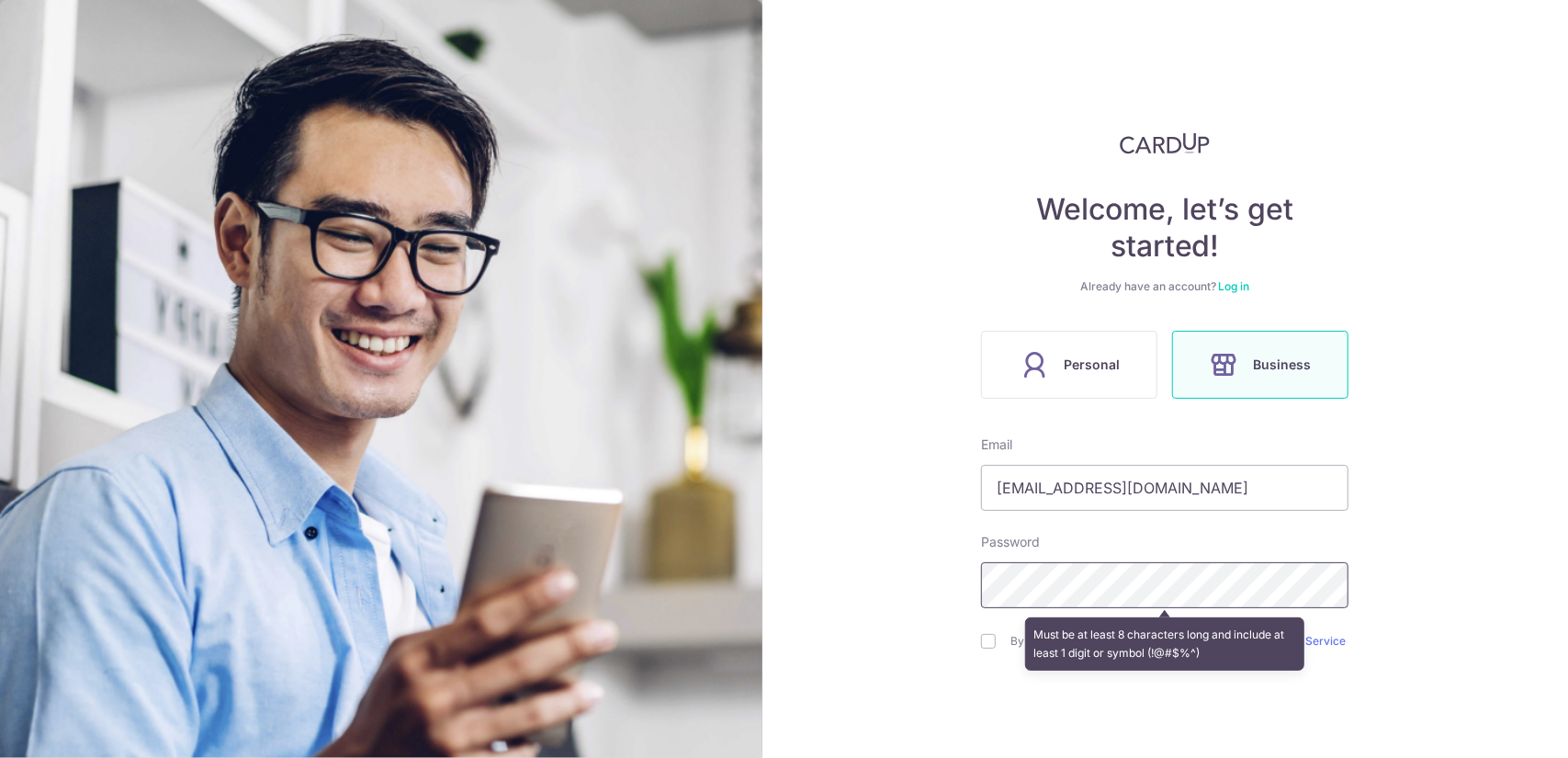
scroll to position [102, 0]
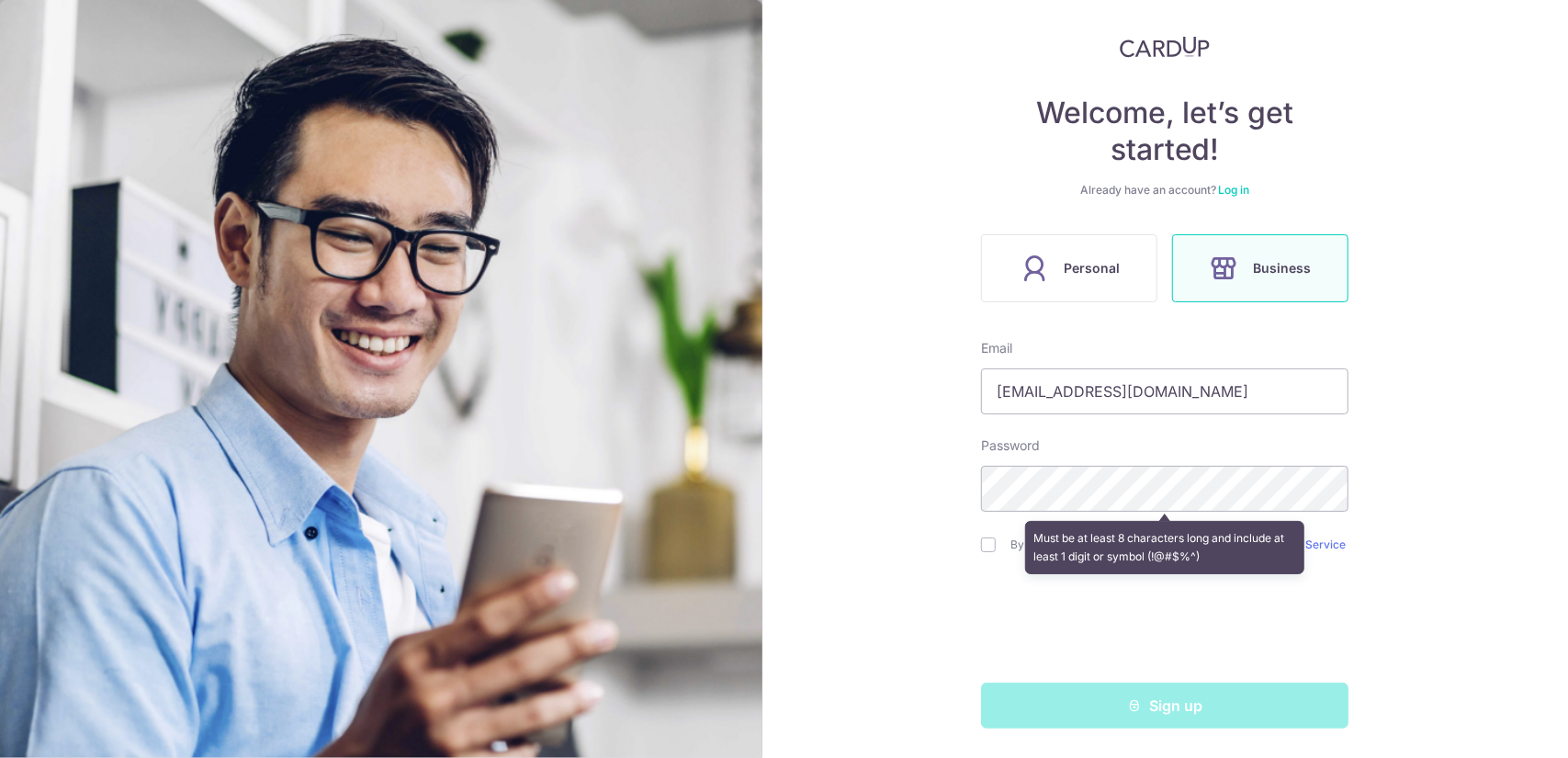
click at [1068, 554] on div "Must be at least 8 characters long and include at least 1 digit or symbol (!@#$…" at bounding box center [1165, 547] width 279 height 53
click at [992, 541] on div "Must be at least 8 characters long and include at least 1 digit or symbol (!@#$…" at bounding box center [1165, 547] width 367 height 68
click at [973, 535] on div "Welcome, let’s get started! Already have an account? Log in Personal Business E…" at bounding box center [1165, 379] width 807 height 758
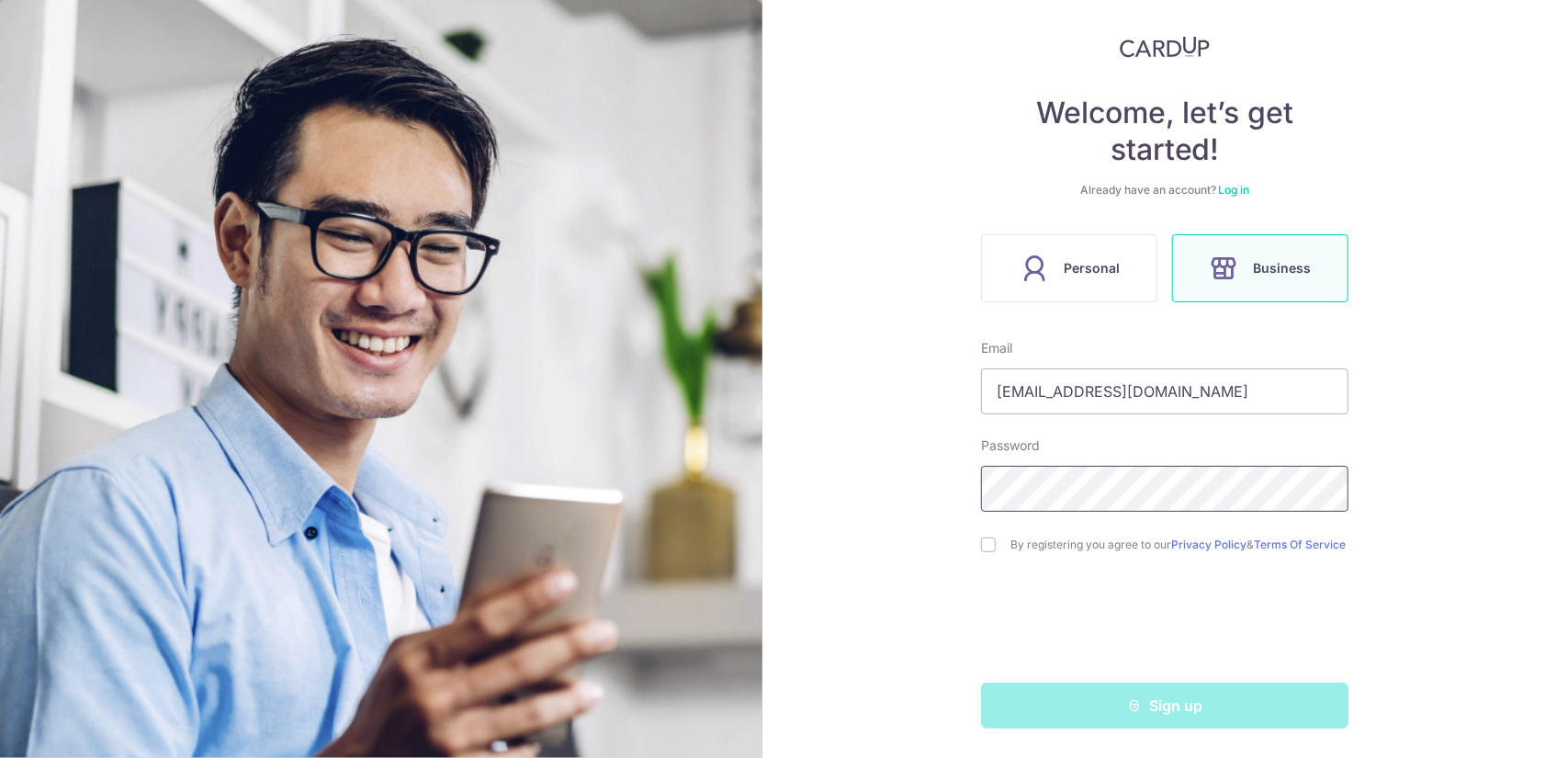
click at [788, 472] on div "Welcome, let’s get started! Already have an account? Log in Personal Business E…" at bounding box center [1165, 379] width 807 height 758
click at [1237, 384] on input "wanjing.axfa@gmail.com" at bounding box center [1165, 390] width 367 height 46
click at [1093, 510] on form "Email wanjing.axfa@gmail.com Password By registering you agree to our Privacy P…" at bounding box center [1165, 533] width 367 height 389
click at [989, 542] on input "checkbox" at bounding box center [989, 545] width 15 height 15
checkbox input "true"
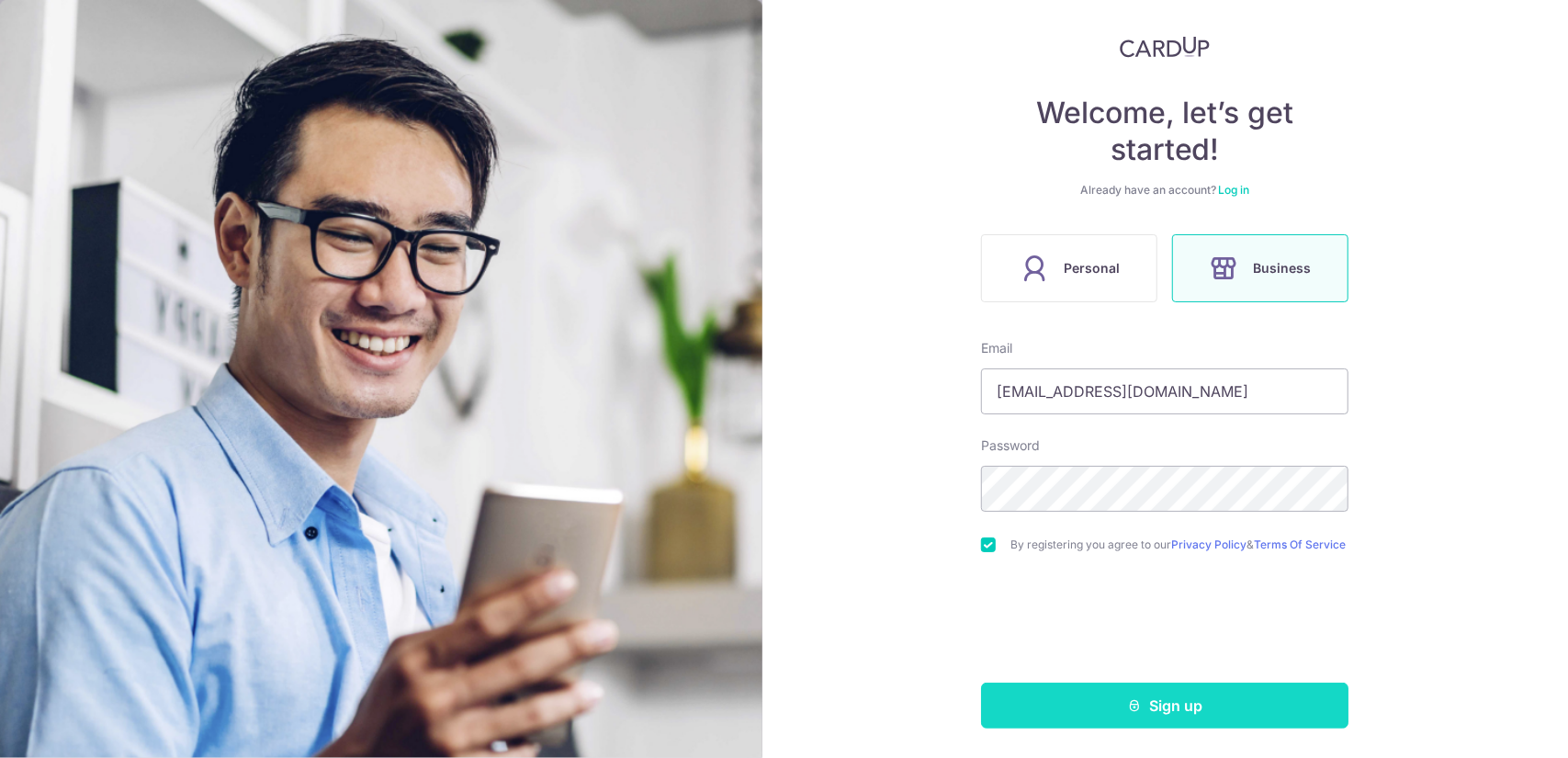
click at [1071, 693] on button "Sign up" at bounding box center [1165, 705] width 367 height 46
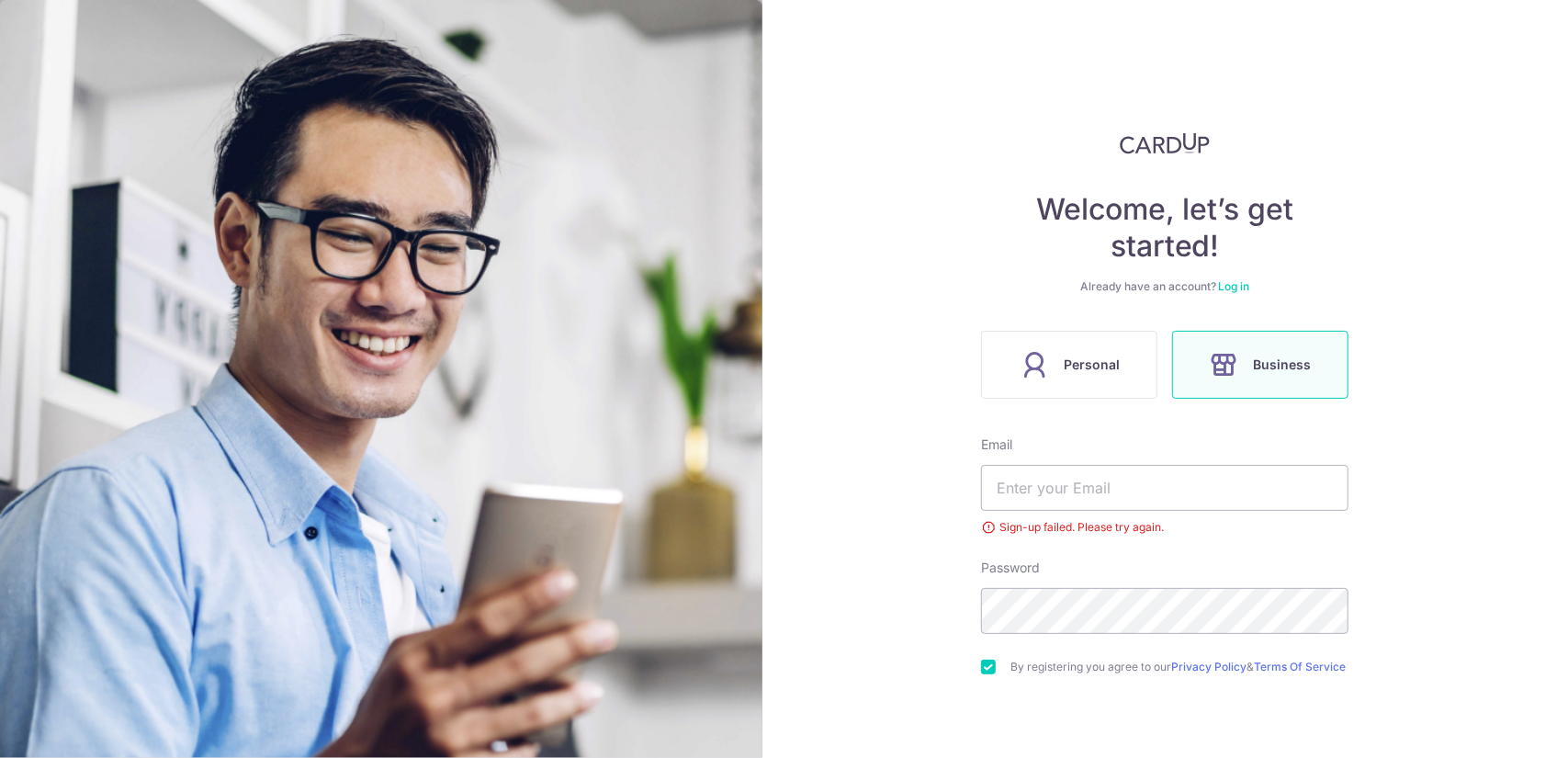
scroll to position [127, 0]
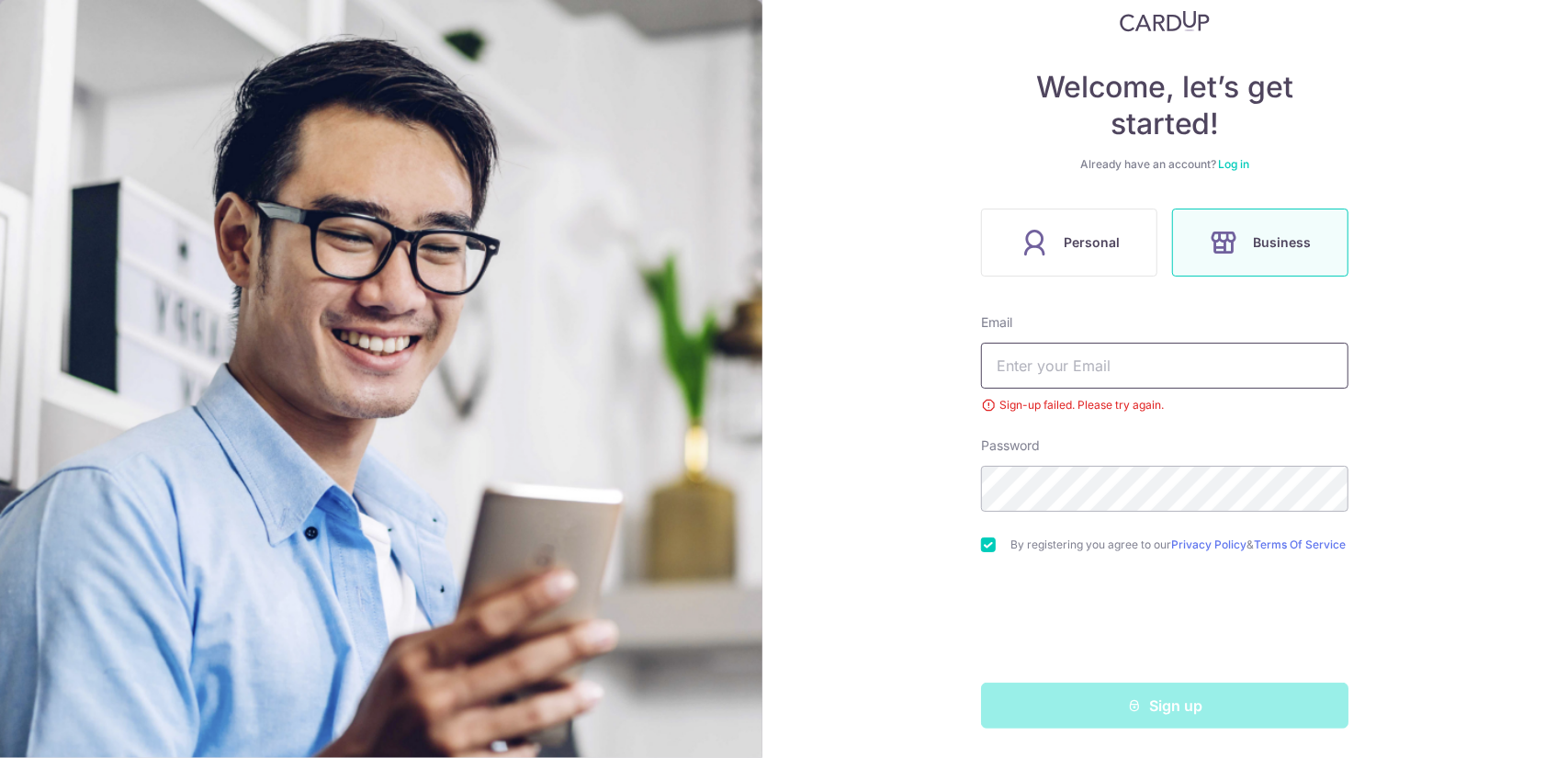
type input "[EMAIL_ADDRESS][DOMAIN_NAME]"
click at [981, 400] on div "Sign-up failed. Please try again." at bounding box center [1165, 405] width 367 height 19
click at [982, 399] on div "Sign-up failed. Please try again." at bounding box center [1165, 405] width 367 height 19
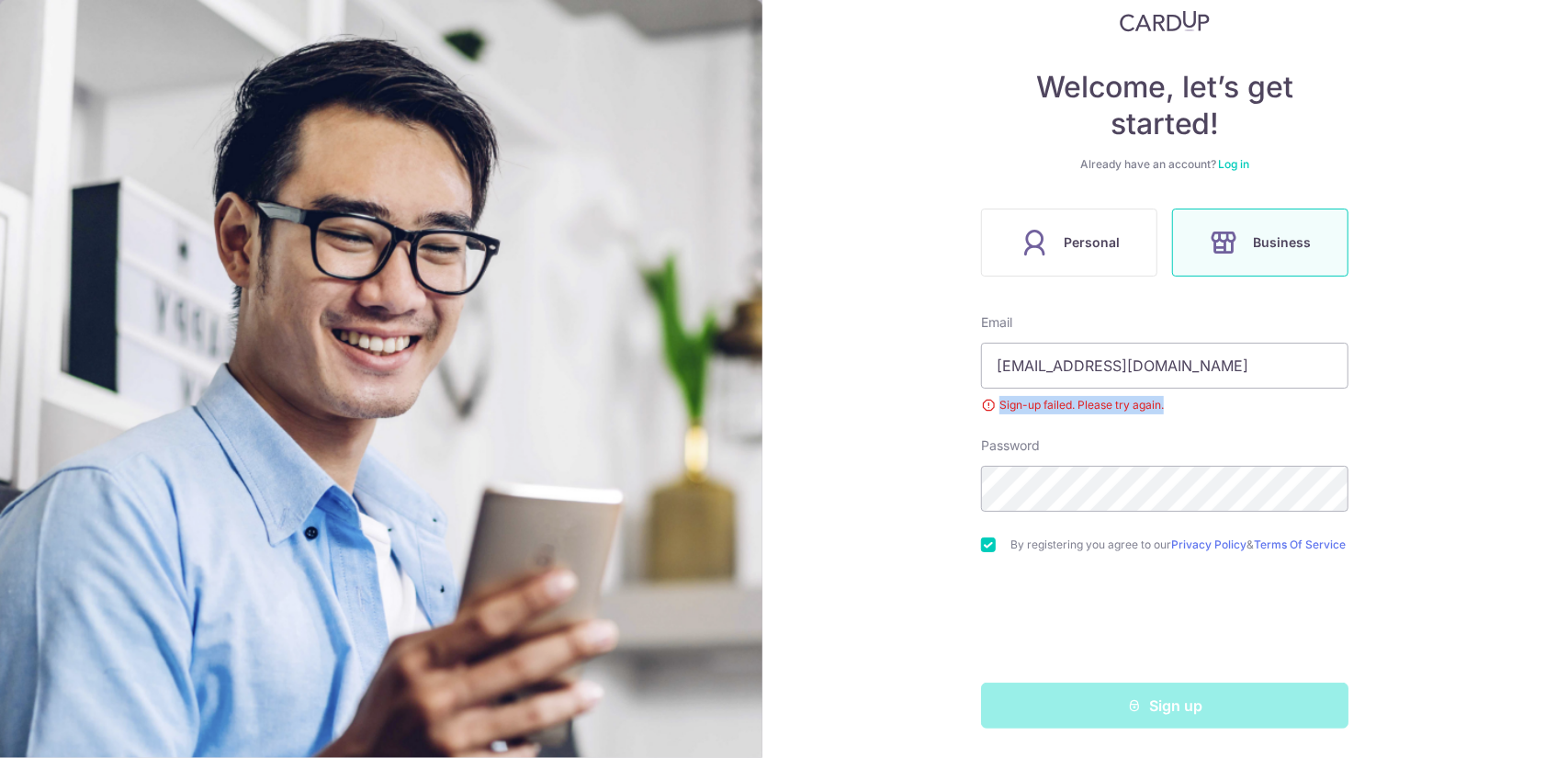
click at [982, 399] on div "Sign-up failed. Please try again." at bounding box center [1165, 405] width 367 height 19
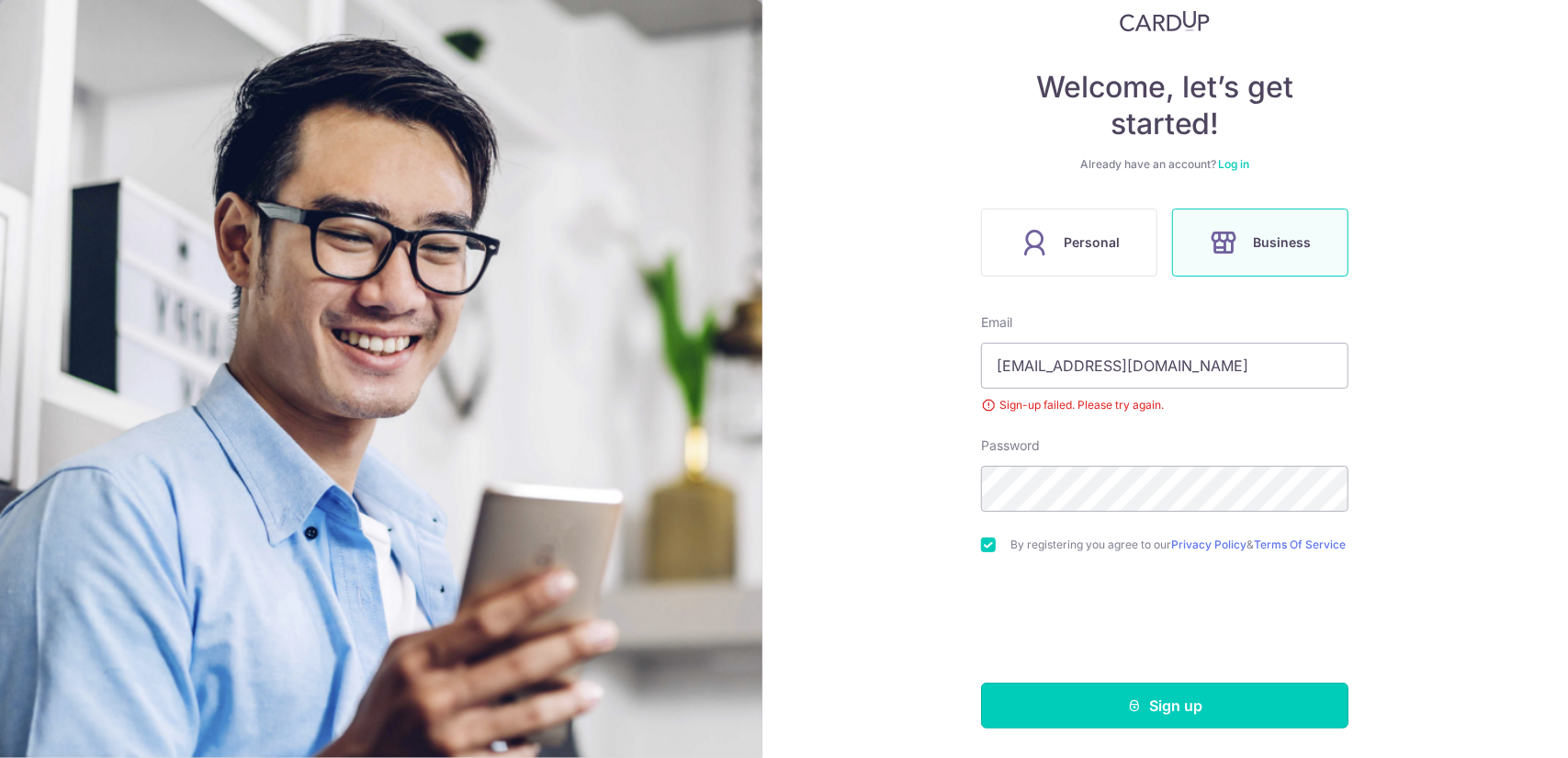
drag, startPoint x: 1094, startPoint y: 712, endPoint x: 1139, endPoint y: 694, distance: 48.5
click at [1094, 711] on button "Sign up" at bounding box center [1165, 705] width 367 height 46
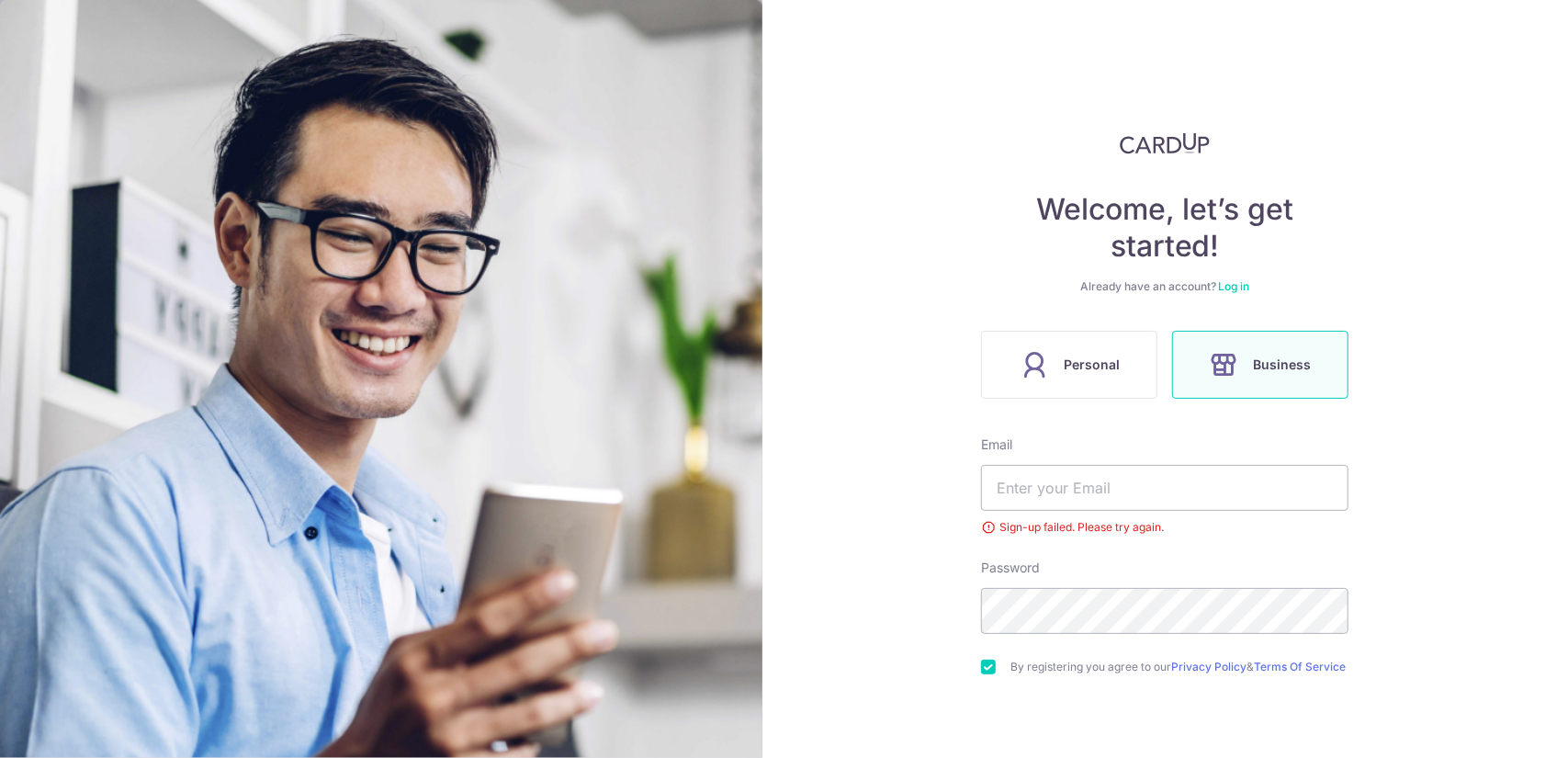
scroll to position [127, 0]
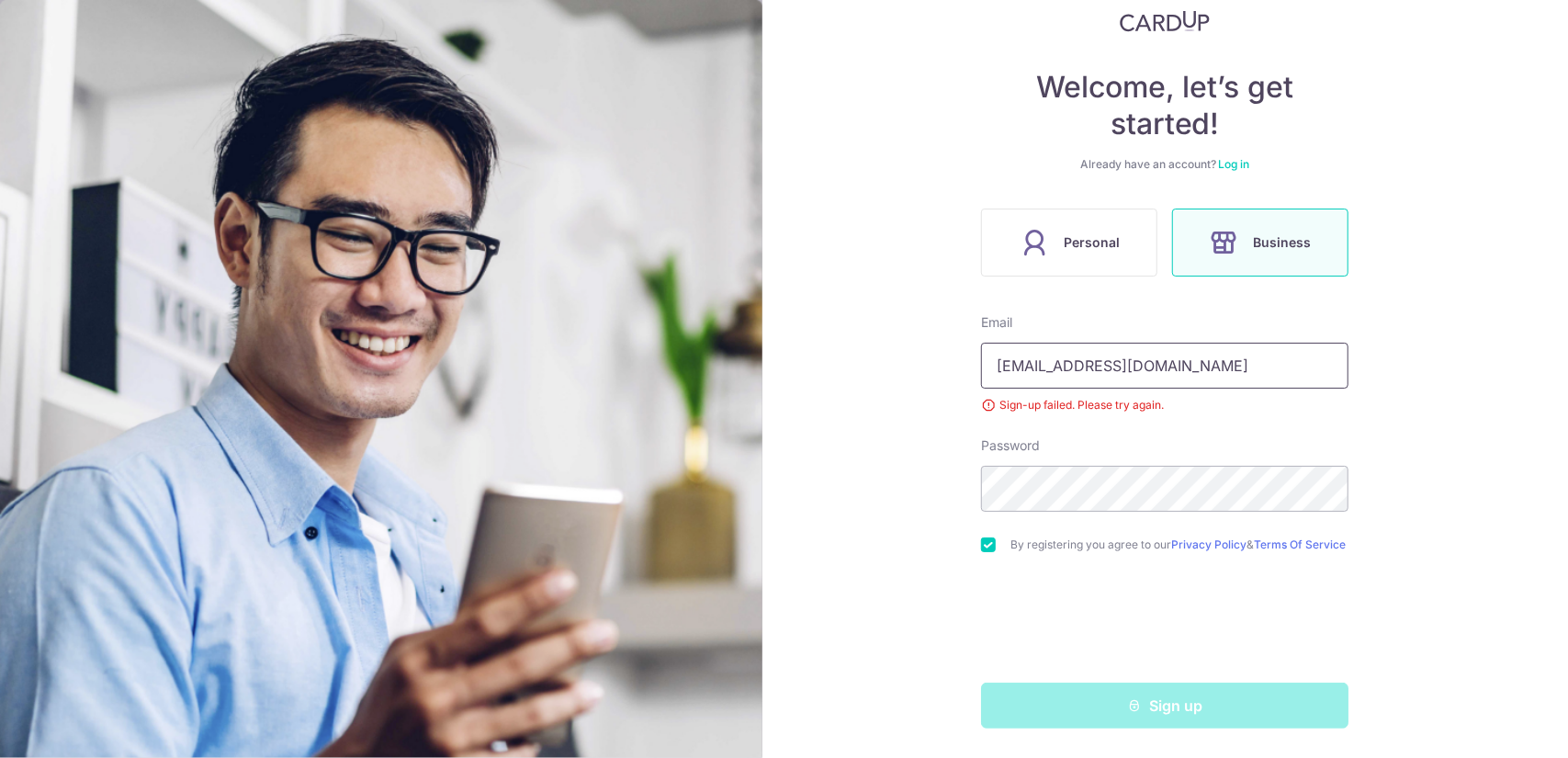
click at [1197, 346] on input "[EMAIL_ADDRESS][DOMAIN_NAME]" at bounding box center [1165, 365] width 367 height 46
drag, startPoint x: 1183, startPoint y: 346, endPoint x: 412, endPoint y: 374, distance: 771.5
click at [412, 374] on section "Welcome, let’s get started! Already have an account? Log in Personal Business E…" at bounding box center [784, 379] width 1568 height 758
type input "o"
type input "[EMAIL_ADDRESS][DOMAIN_NAME]"
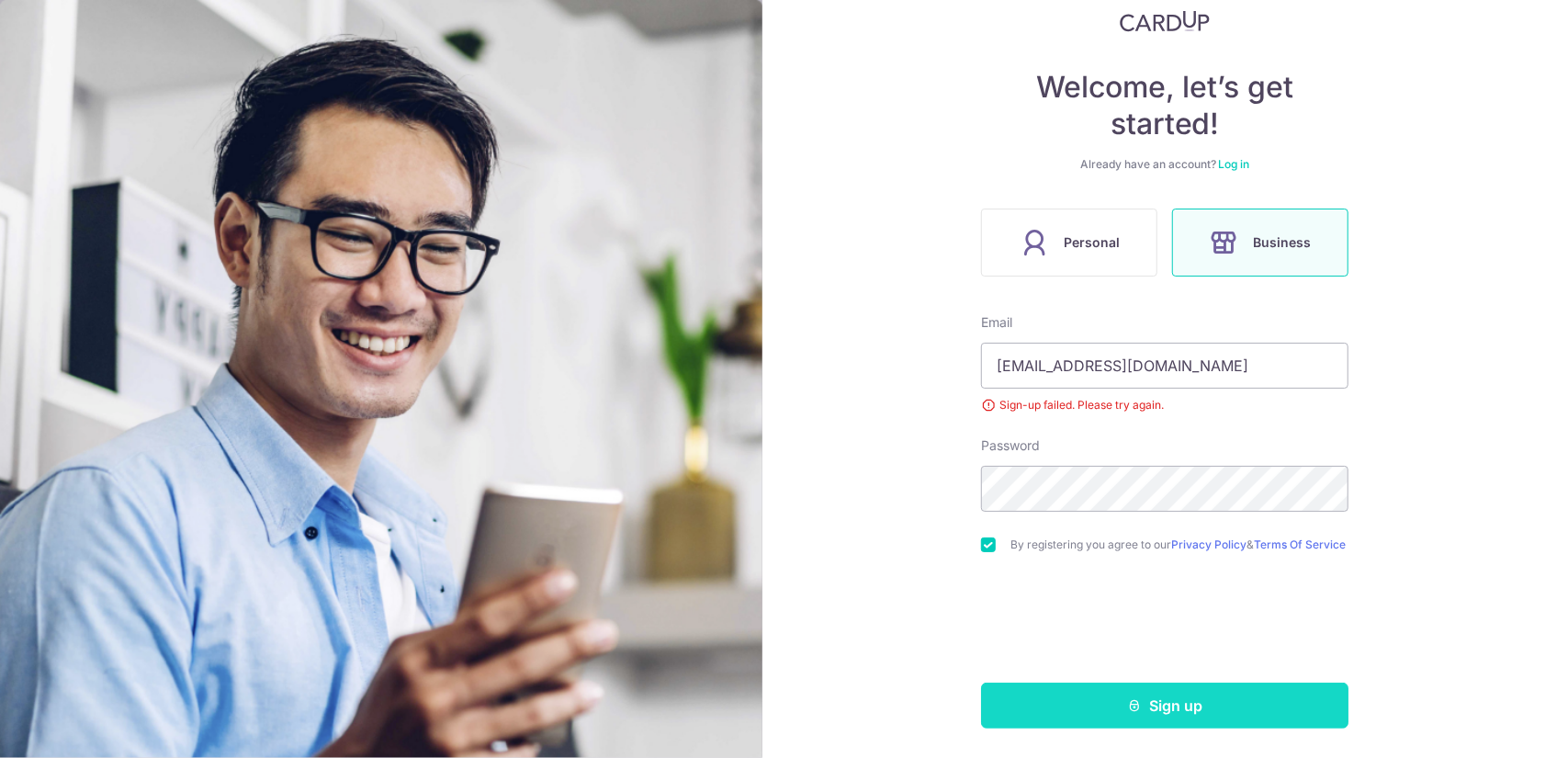
click at [1053, 695] on button "Sign up" at bounding box center [1165, 705] width 367 height 46
